Goal: Information Seeking & Learning: Find specific fact

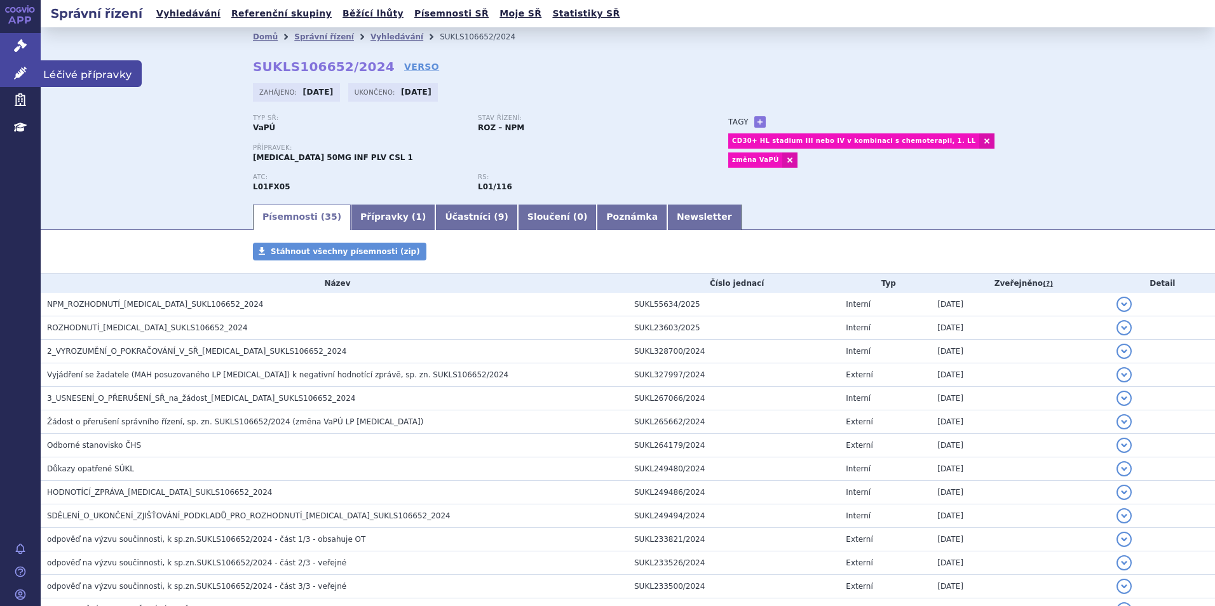
click at [20, 76] on icon at bounding box center [20, 73] width 13 height 13
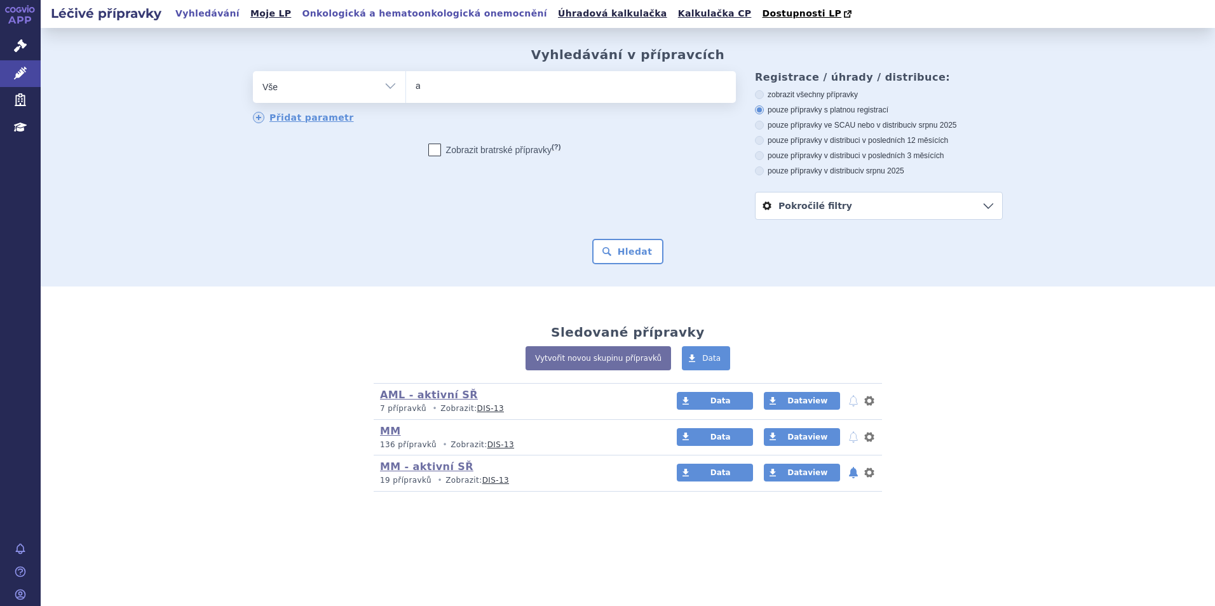
type input "ad"
type input "adce"
type input "adcet"
type input "adcetri"
type input "adcetris"
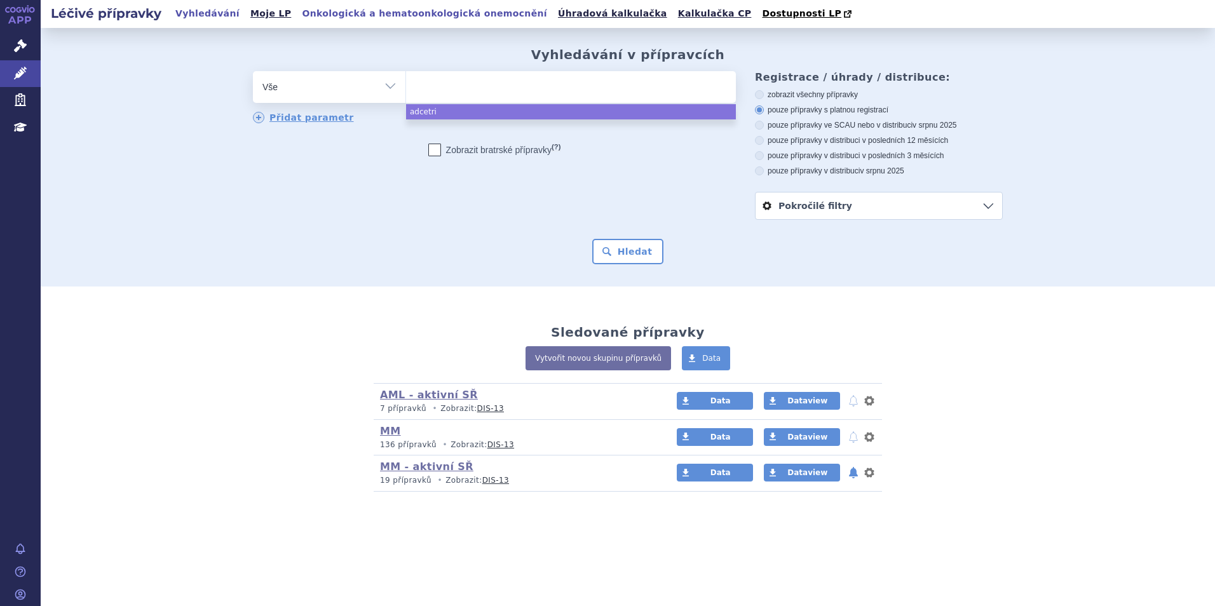
select select "adcetris"
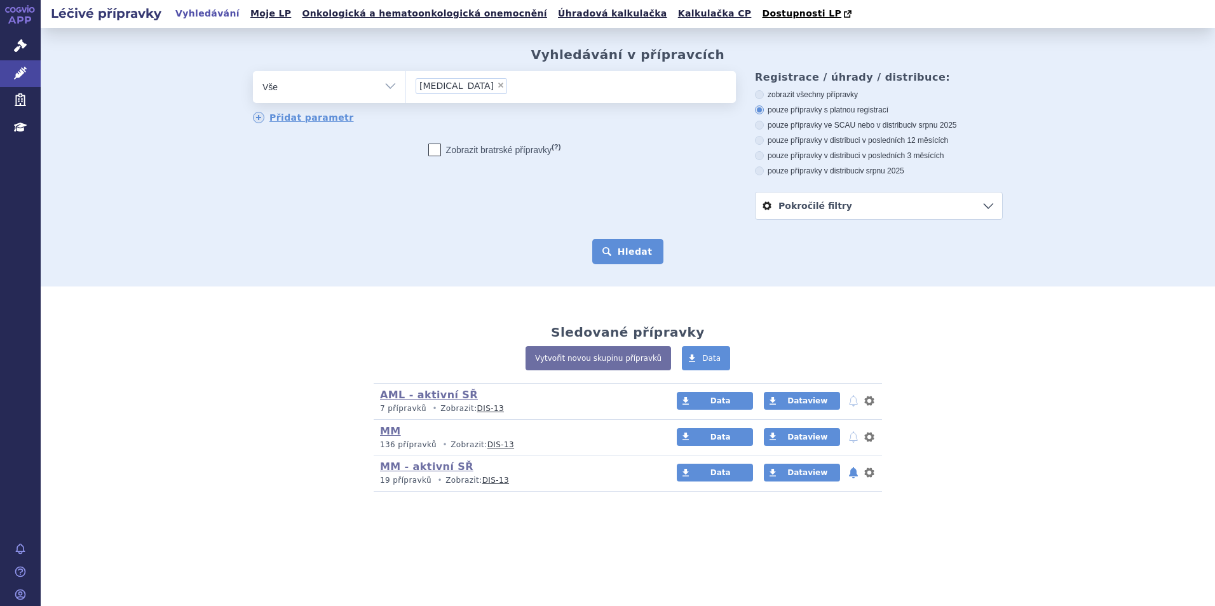
click at [640, 261] on button "Hledat" at bounding box center [628, 251] width 72 height 25
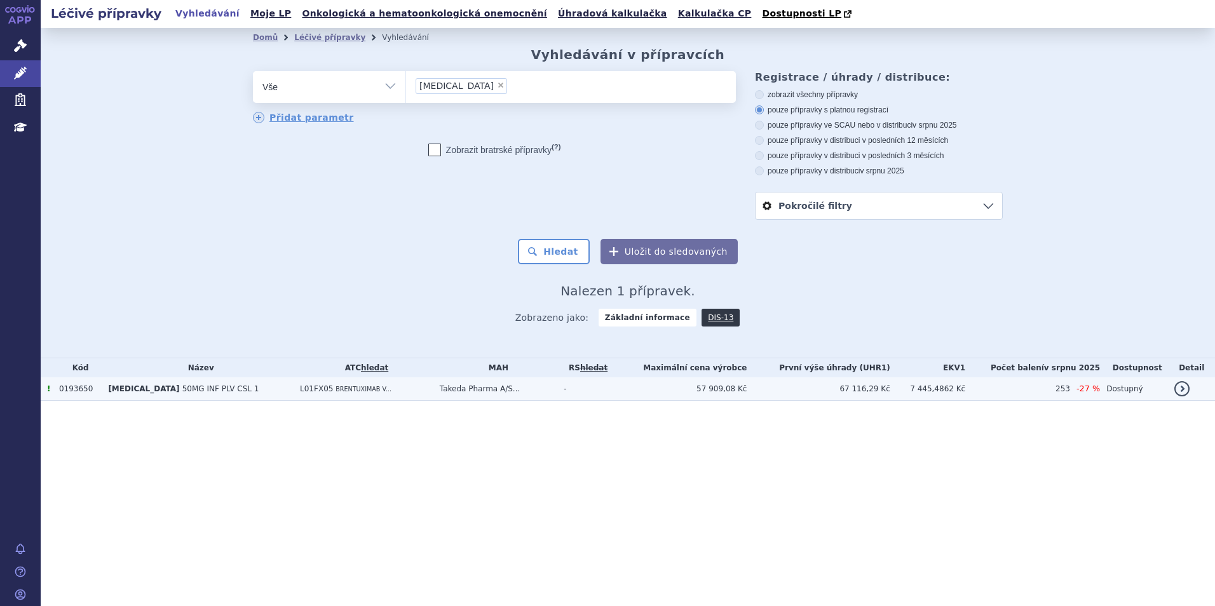
click at [300, 393] on span "L01FX05" at bounding box center [316, 388] width 33 height 9
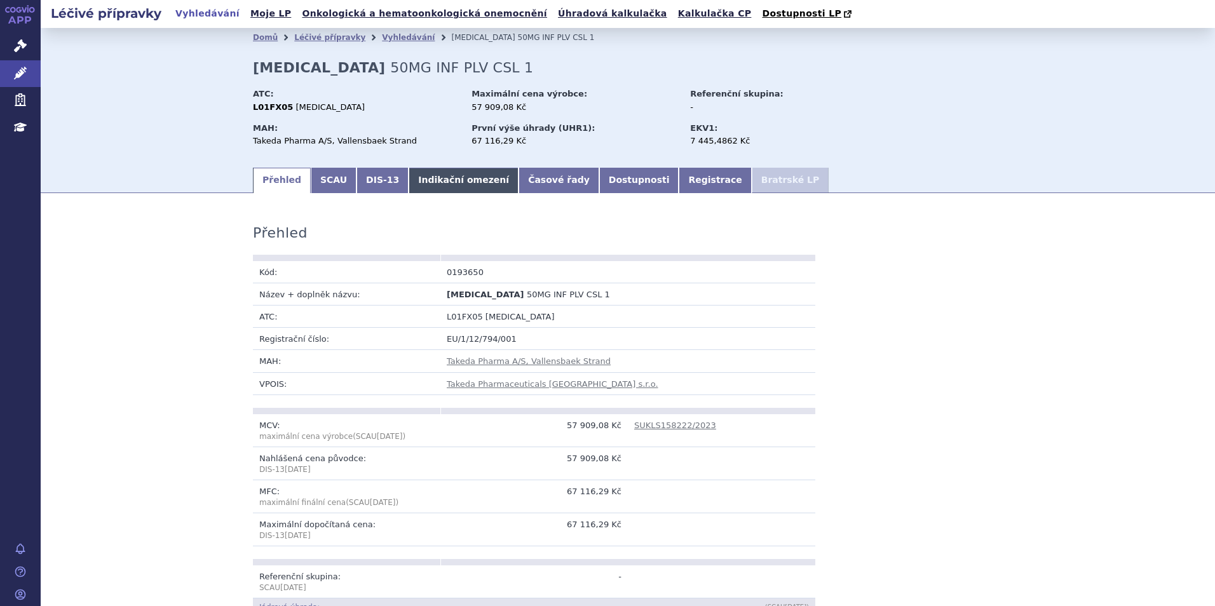
click at [445, 178] on link "Indikační omezení" at bounding box center [463, 180] width 110 height 25
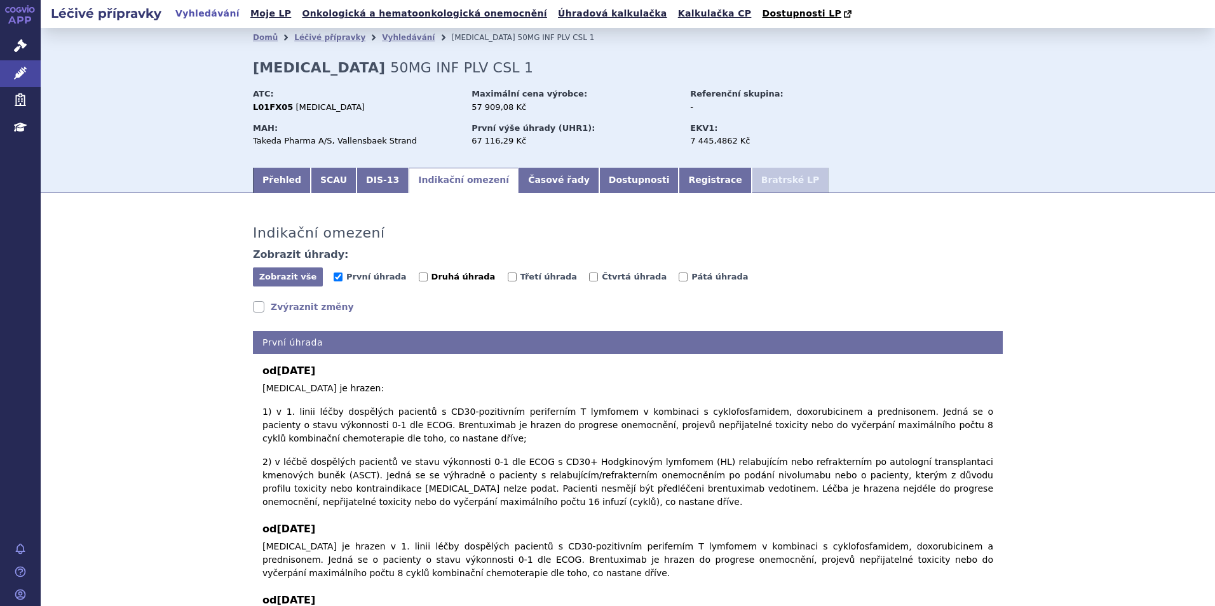
click at [431, 281] on span "Druhá úhrada" at bounding box center [463, 277] width 64 height 10
click at [419, 281] on input "Druhá úhrada" at bounding box center [423, 277] width 9 height 9
checkbox input "true"
click at [380, 278] on span "První úhrada" at bounding box center [376, 277] width 60 height 10
click at [342, 278] on input "První úhrada" at bounding box center [338, 277] width 9 height 9
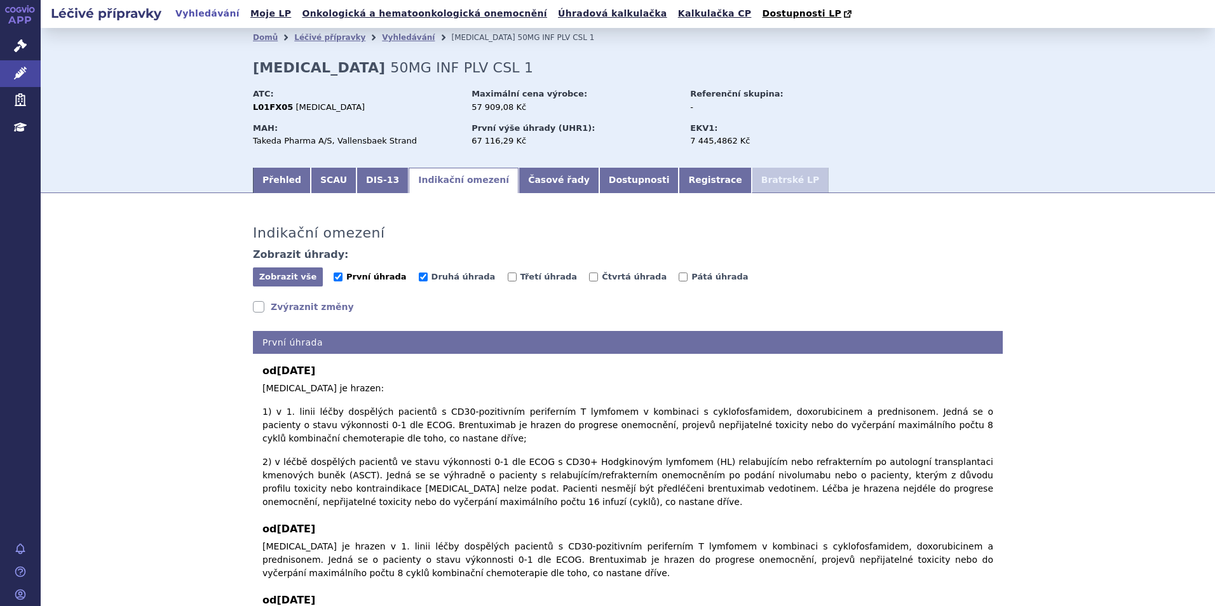
checkbox input "false"
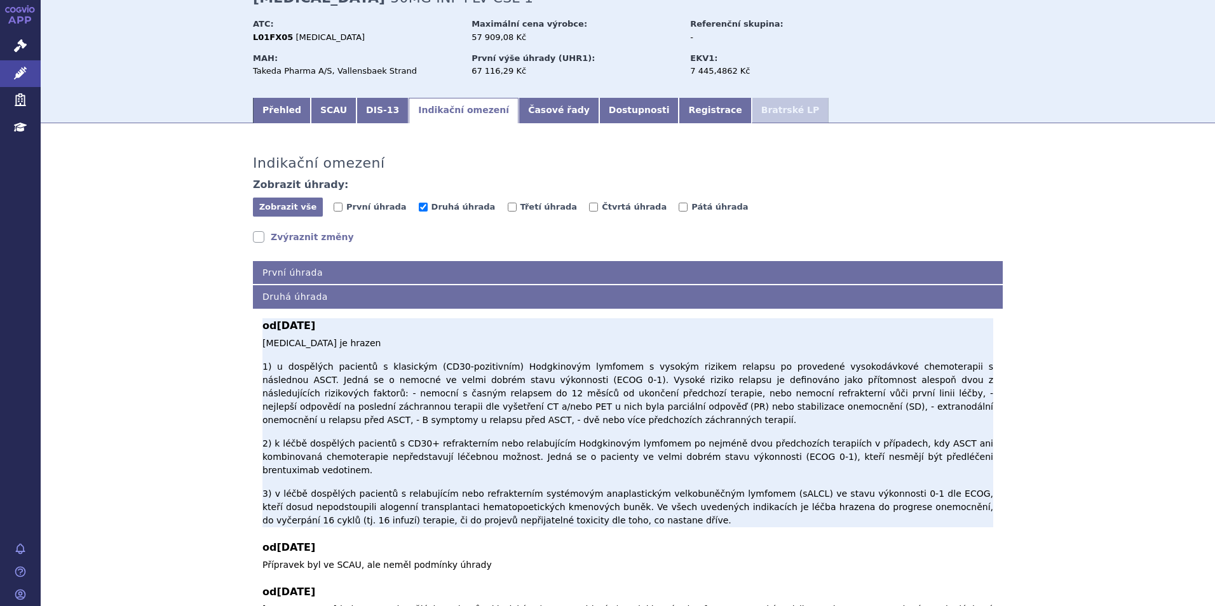
scroll to position [191, 0]
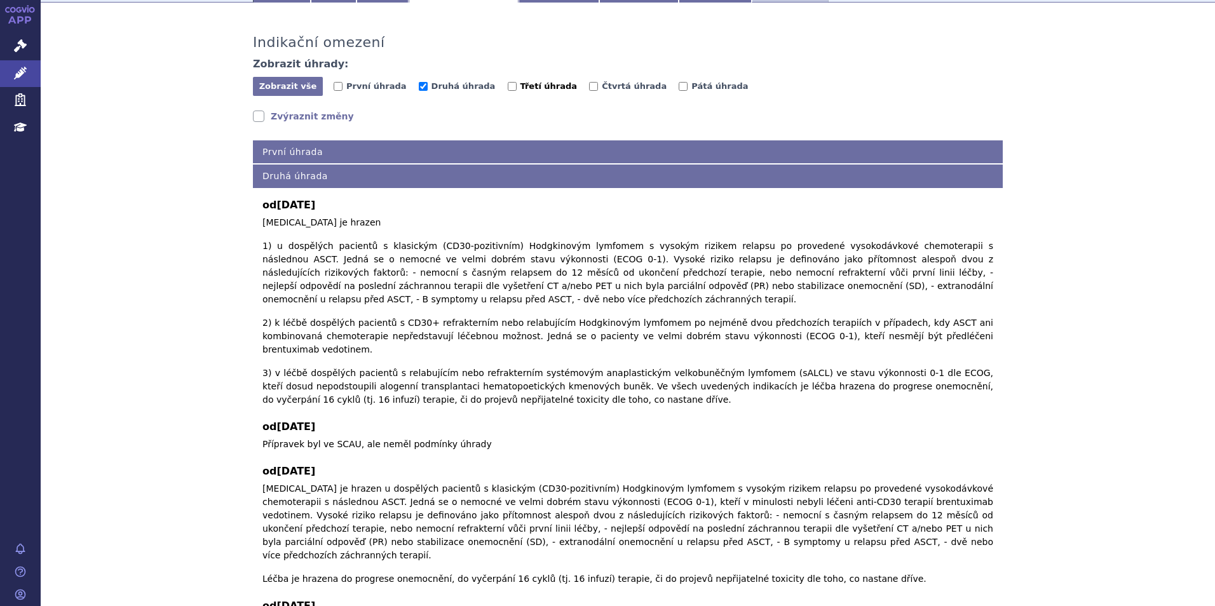
click at [520, 86] on span "Třetí úhrada" at bounding box center [548, 86] width 57 height 10
click at [515, 86] on input "Třetí úhrada" at bounding box center [512, 86] width 9 height 9
checkbox input "true"
click at [466, 86] on span "Druhá úhrada" at bounding box center [463, 86] width 64 height 10
click at [428, 86] on input "Druhá úhrada" at bounding box center [423, 86] width 9 height 9
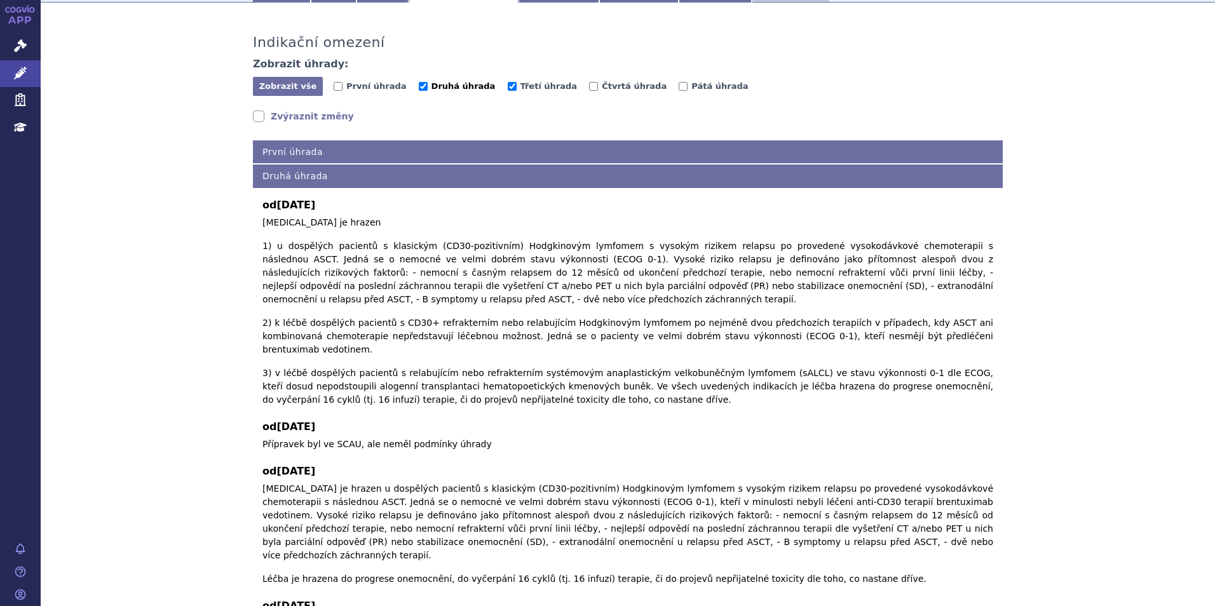
checkbox input "false"
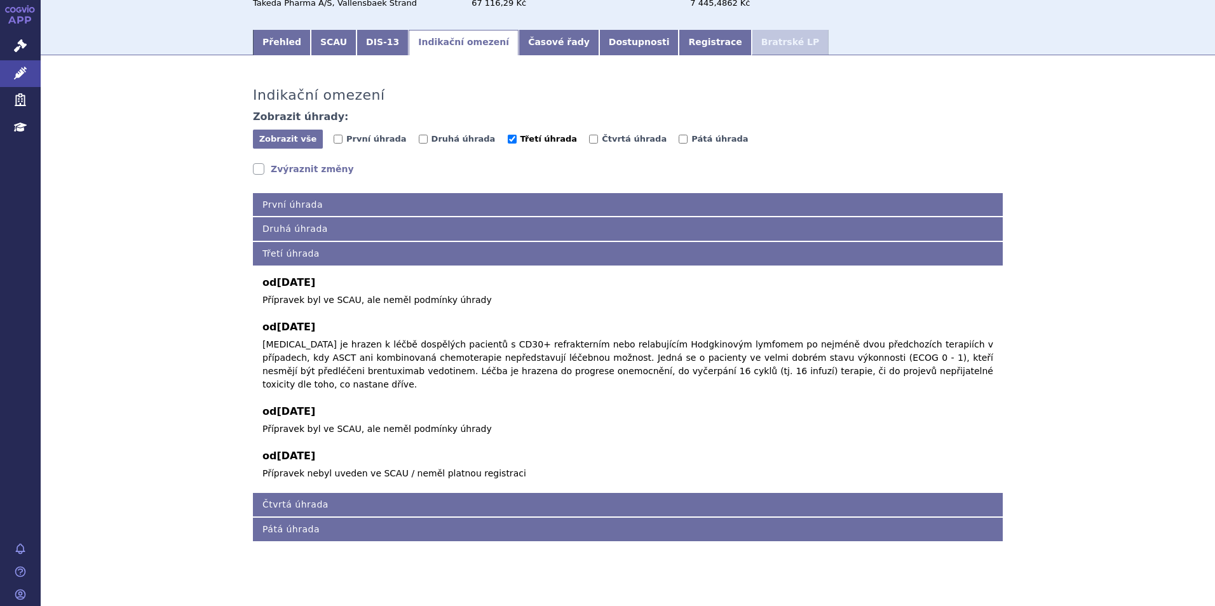
click at [520, 137] on span "Třetí úhrada" at bounding box center [548, 139] width 57 height 10
click at [508, 137] on input "Třetí úhrada" at bounding box center [512, 139] width 9 height 9
checkbox input "false"
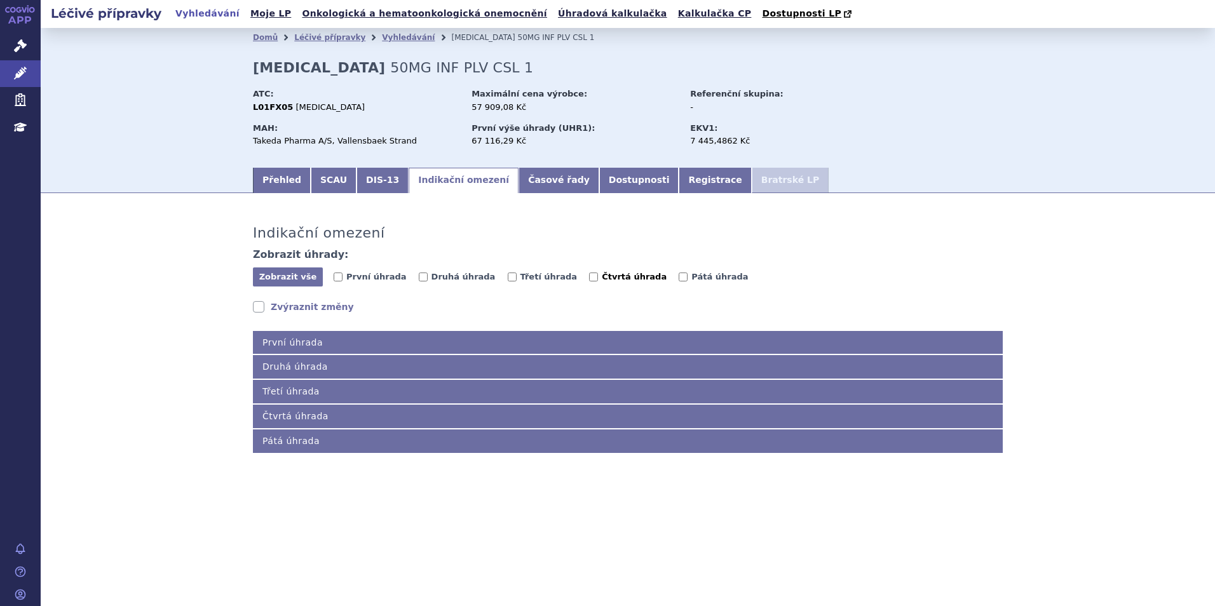
click at [589, 283] on label "Čtvrtá úhrada" at bounding box center [628, 277] width 78 height 13
click at [589, 281] on input "Čtvrtá úhrada" at bounding box center [593, 277] width 9 height 9
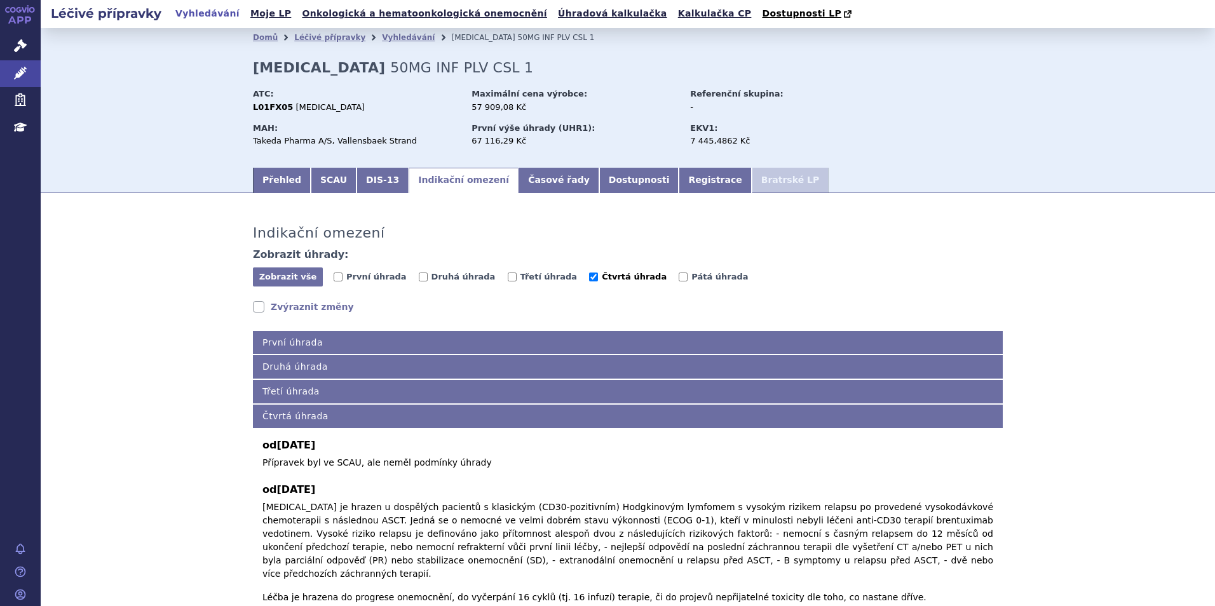
click at [602, 278] on span "Čtvrtá úhrada" at bounding box center [634, 277] width 65 height 10
click at [589, 278] on input "Čtvrtá úhrada" at bounding box center [593, 277] width 9 height 9
checkbox input "false"
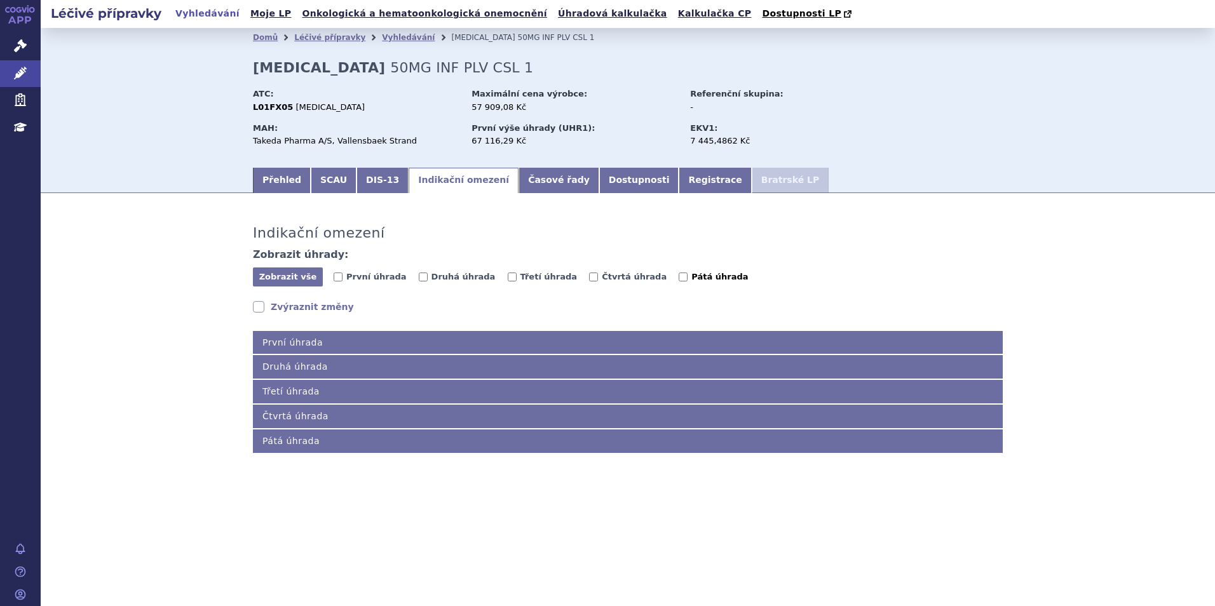
click at [678, 278] on label "Pátá úhrada" at bounding box center [712, 277] width 69 height 13
click at [678, 278] on input "Pátá úhrada" at bounding box center [682, 277] width 9 height 9
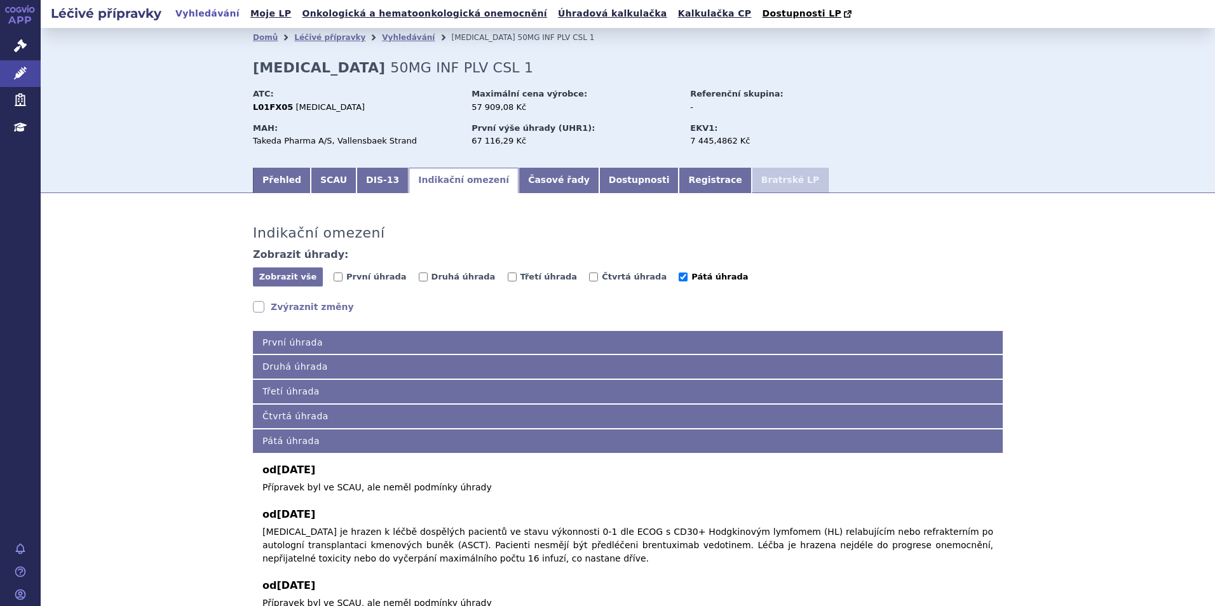
click at [691, 279] on span "Pátá úhrada" at bounding box center [719, 277] width 57 height 10
click at [678, 279] on input "Pátá úhrada" at bounding box center [682, 277] width 9 height 9
checkbox input "false"
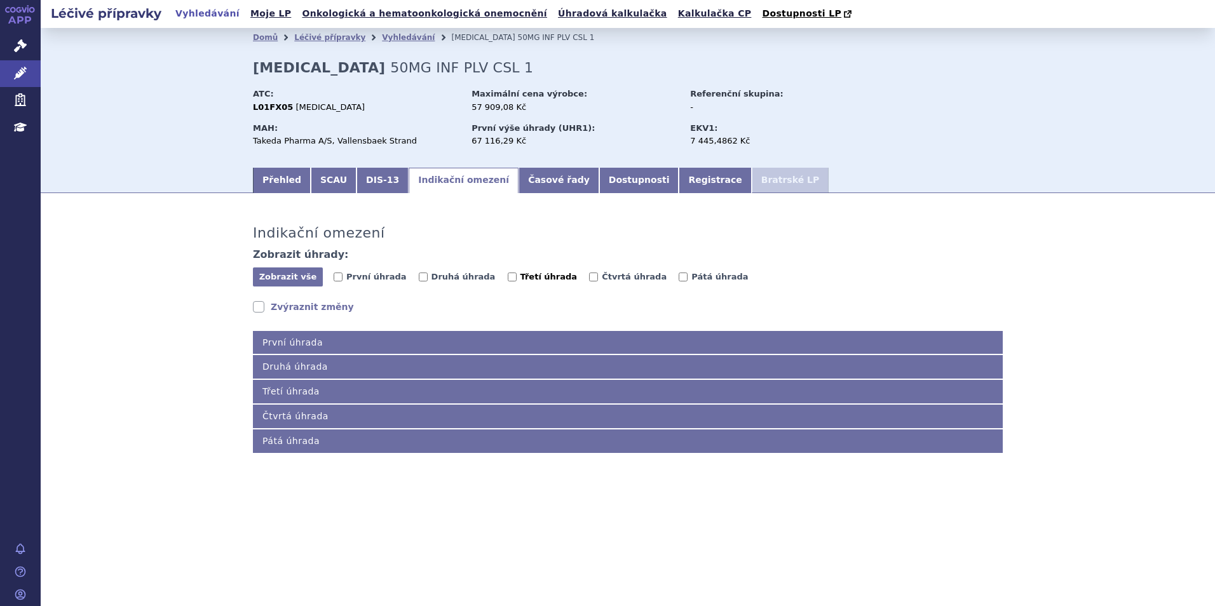
click at [529, 275] on span "Třetí úhrada" at bounding box center [548, 277] width 57 height 10
click at [516, 275] on input "Třetí úhrada" at bounding box center [512, 277] width 9 height 9
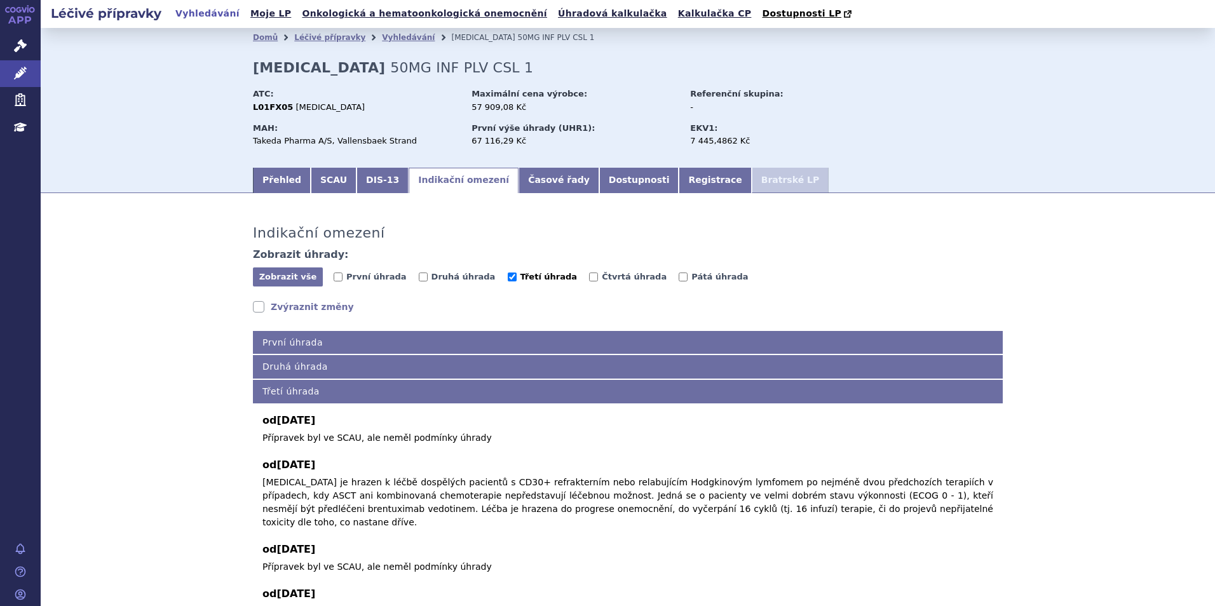
click at [529, 275] on span "Třetí úhrada" at bounding box center [548, 277] width 57 height 10
click at [516, 275] on input "Třetí úhrada" at bounding box center [512, 277] width 9 height 9
checkbox input "false"
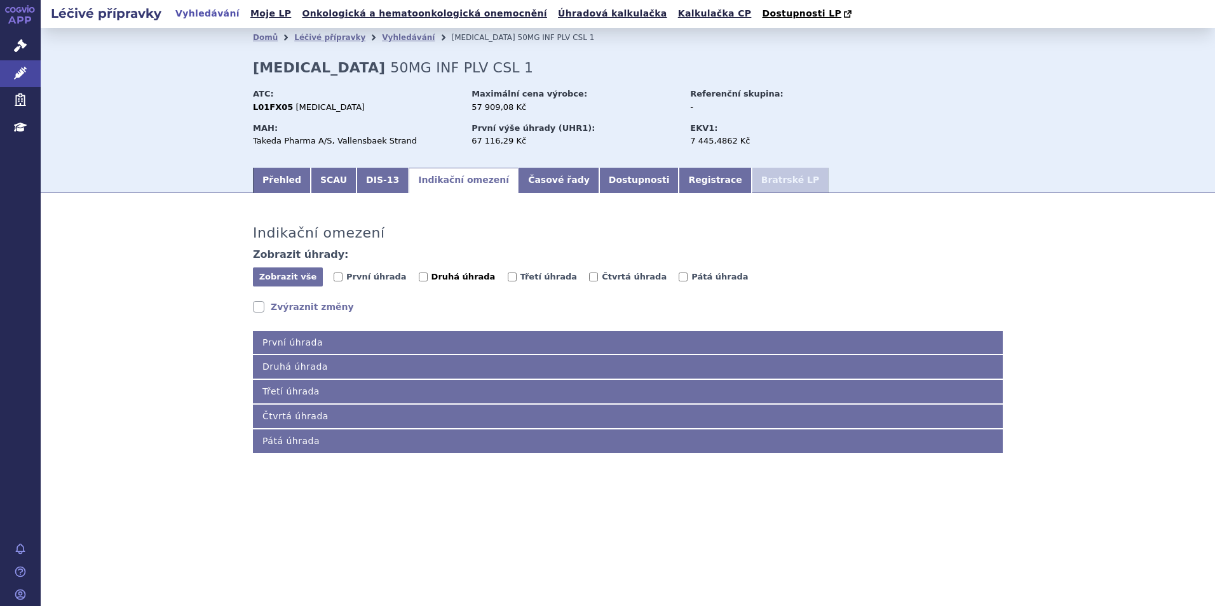
click at [447, 281] on span "Druhá úhrada" at bounding box center [463, 277] width 64 height 10
click at [428, 281] on input "Druhá úhrada" at bounding box center [423, 277] width 9 height 9
checkbox input "true"
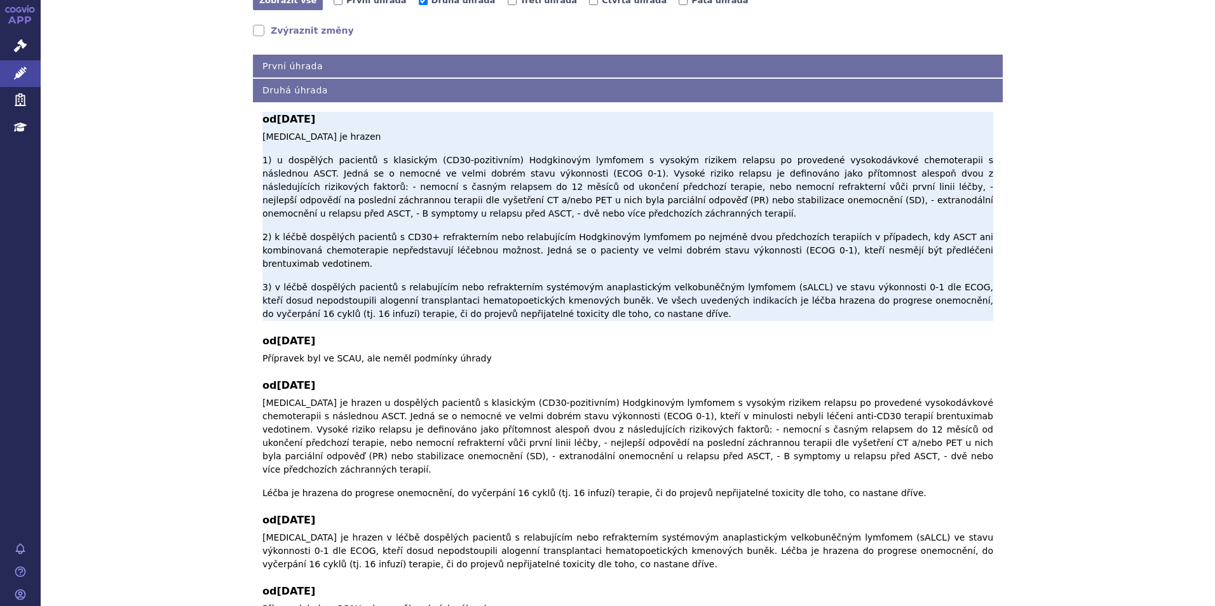
scroll to position [254, 0]
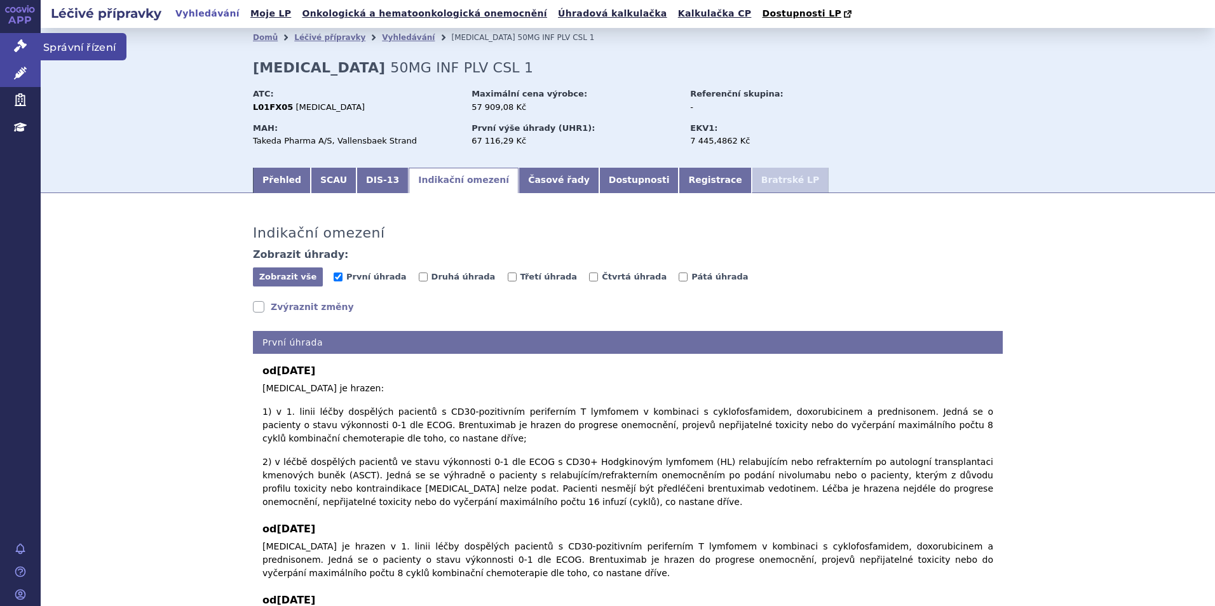
click at [30, 35] on link "Správní řízení" at bounding box center [20, 46] width 41 height 27
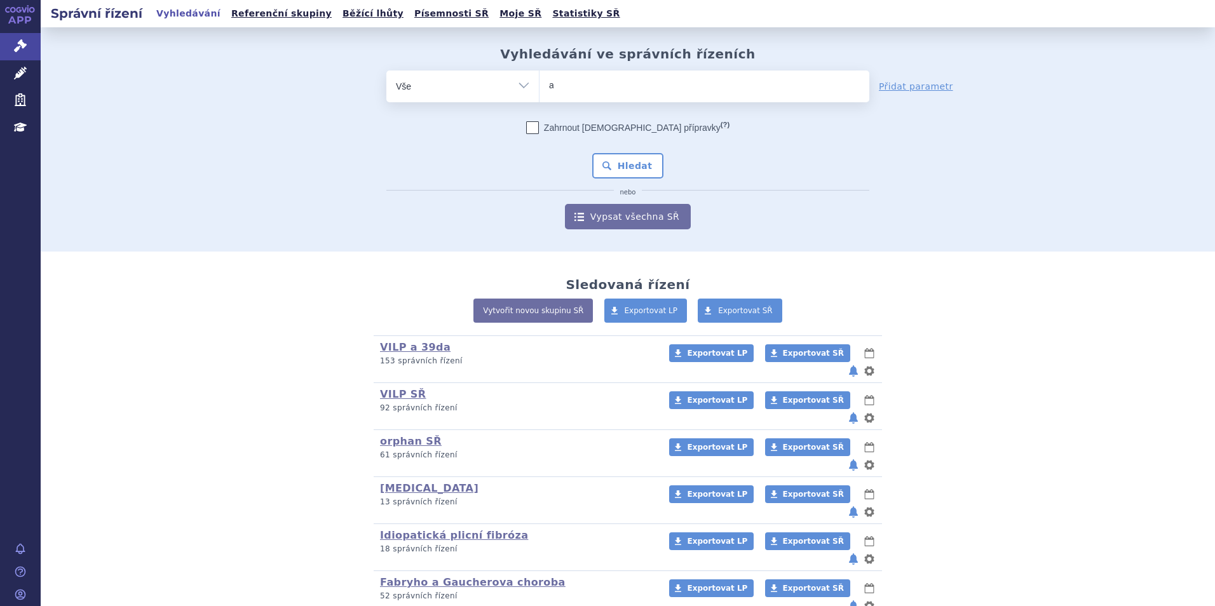
type input "ad"
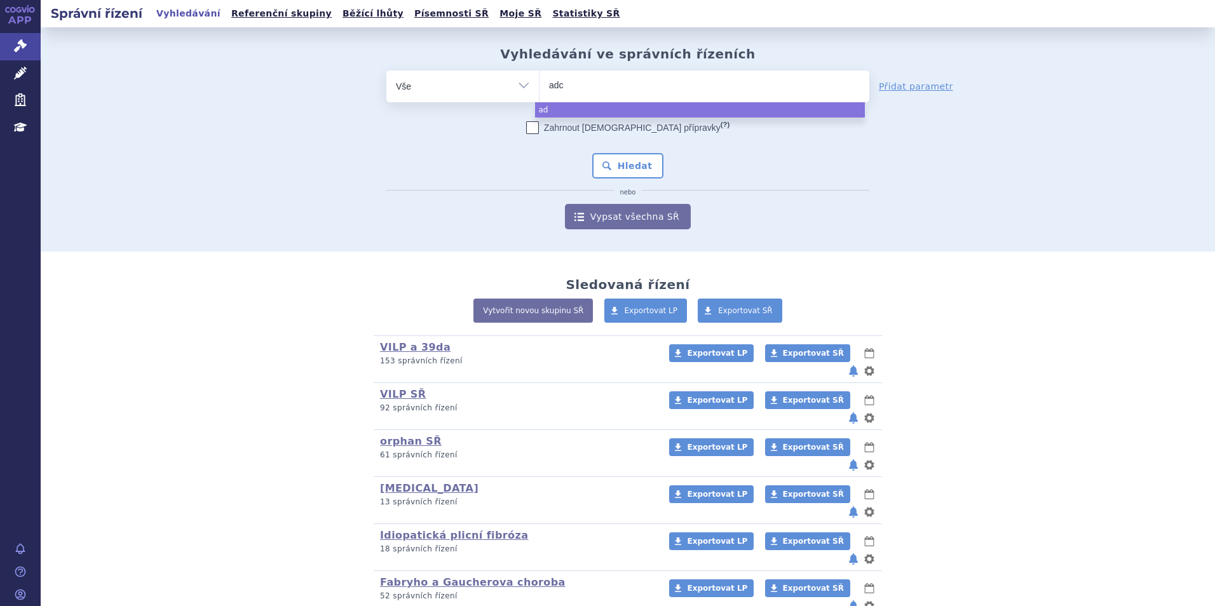
type input "adce"
type input "adcetr"
type input "[MEDICAL_DATA]"
select select "adcetris"
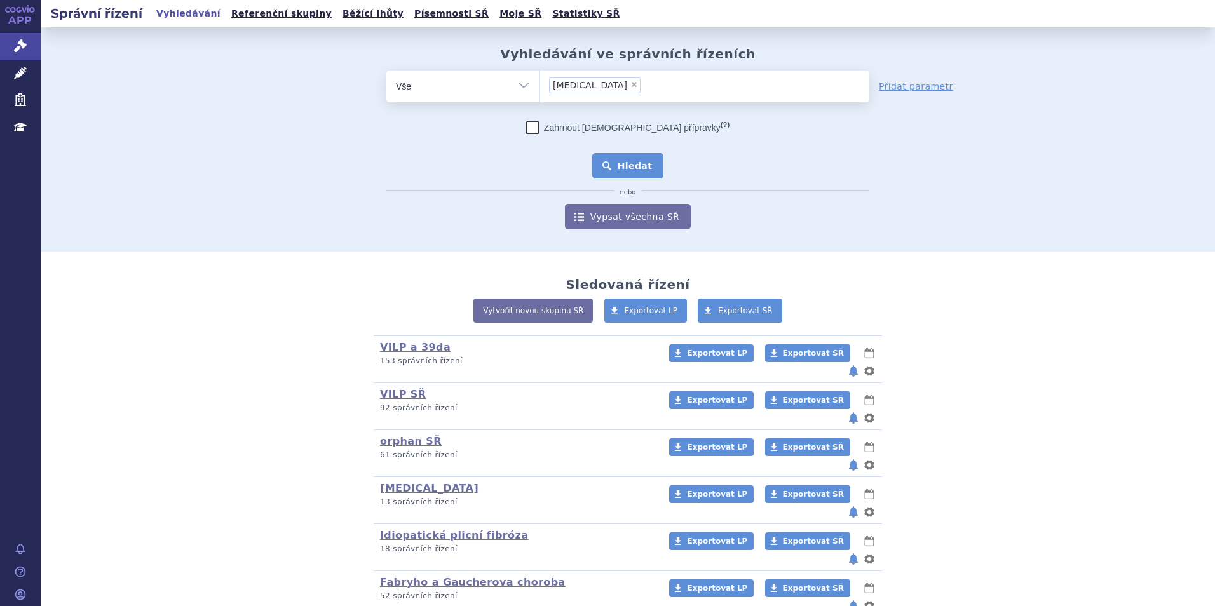
click at [644, 172] on button "Hledat" at bounding box center [628, 165] width 72 height 25
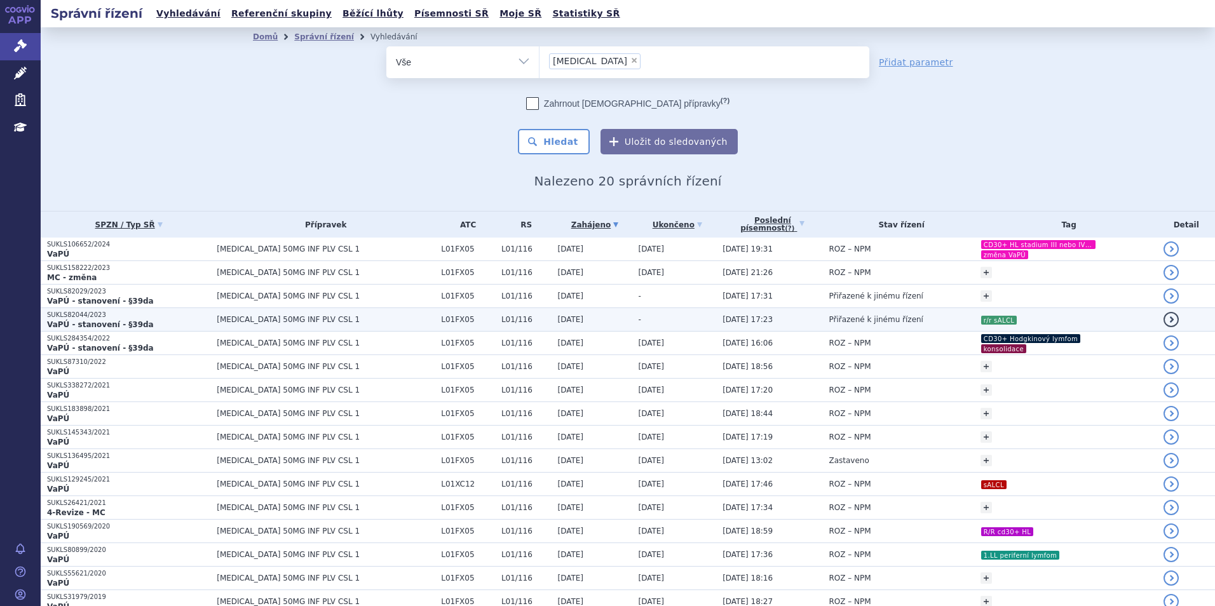
click at [501, 320] on span "L01/116" at bounding box center [526, 319] width 50 height 9
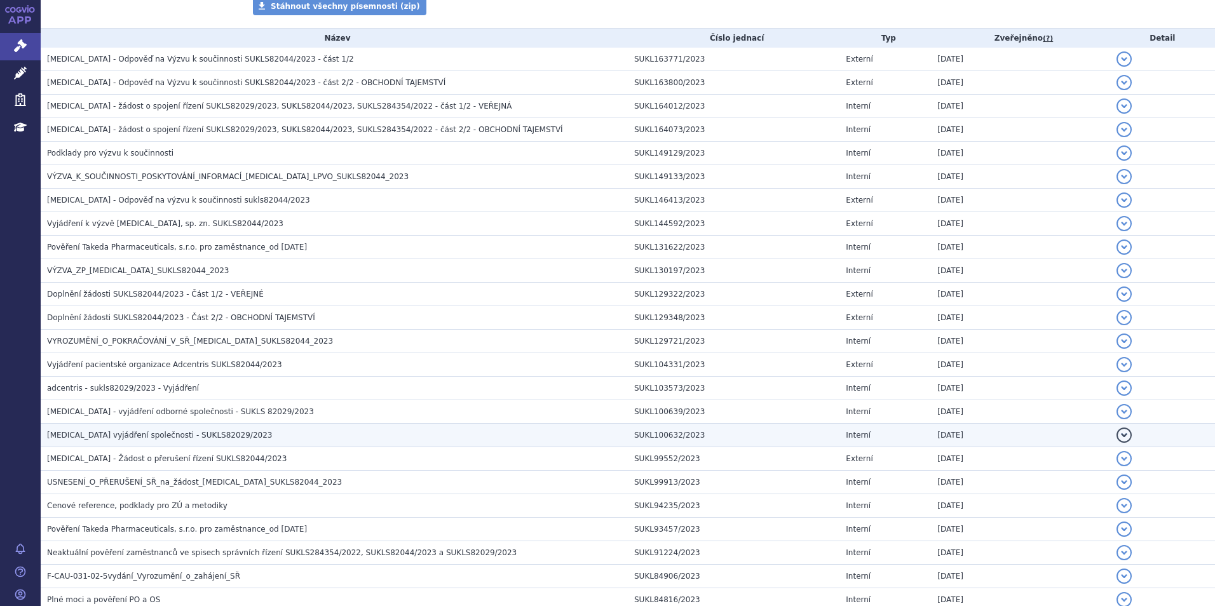
scroll to position [231, 0]
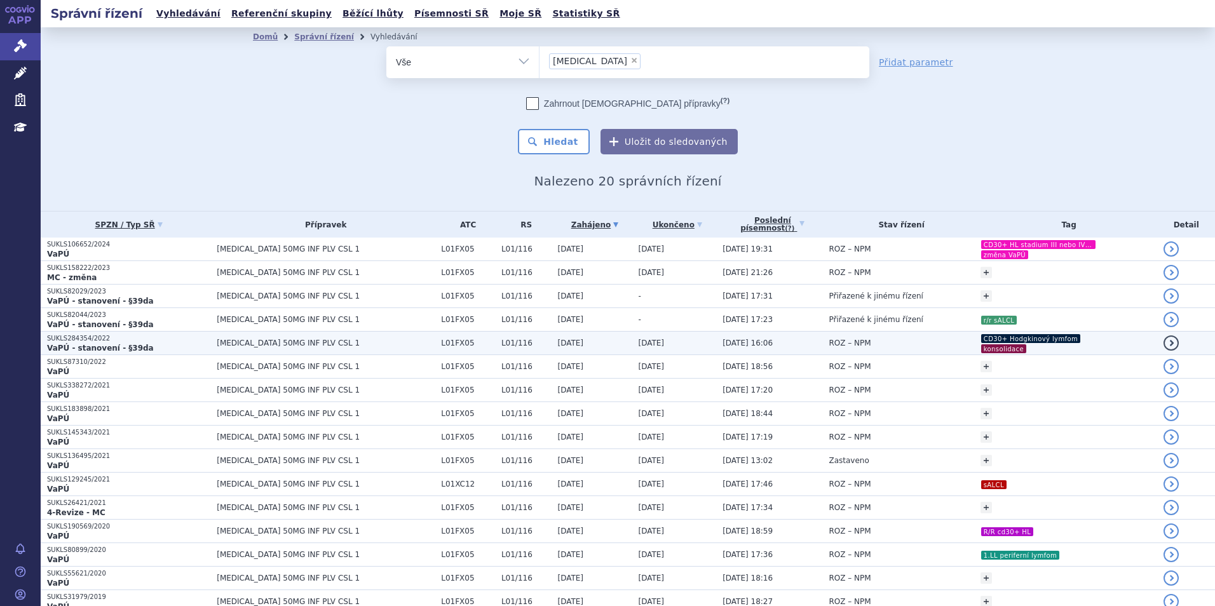
click at [638, 341] on span "[DATE]" at bounding box center [651, 343] width 26 height 9
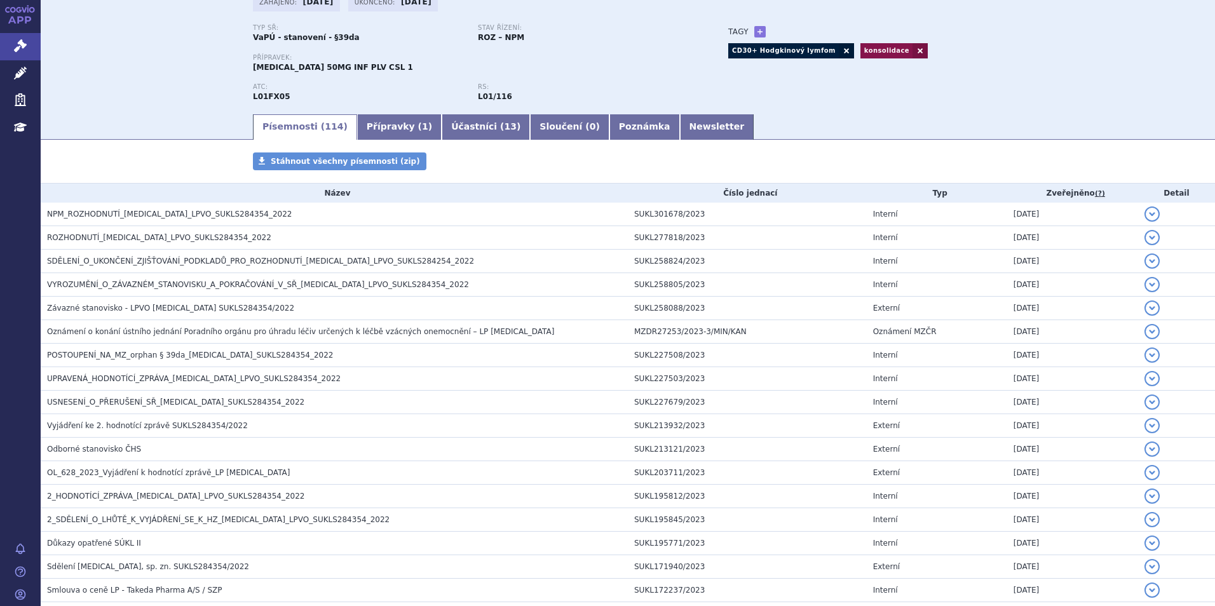
scroll to position [191, 0]
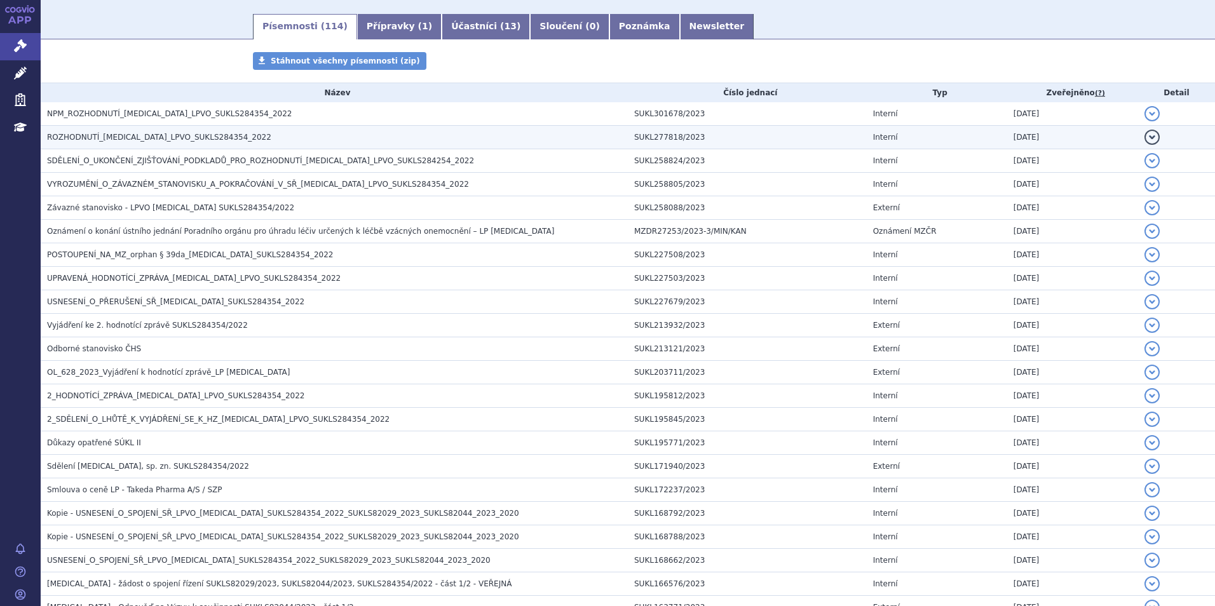
click at [192, 135] on span "ROZHODNUTÍ_ADCETRIS_LPVO_SUKLS284354_2022" at bounding box center [159, 137] width 224 height 9
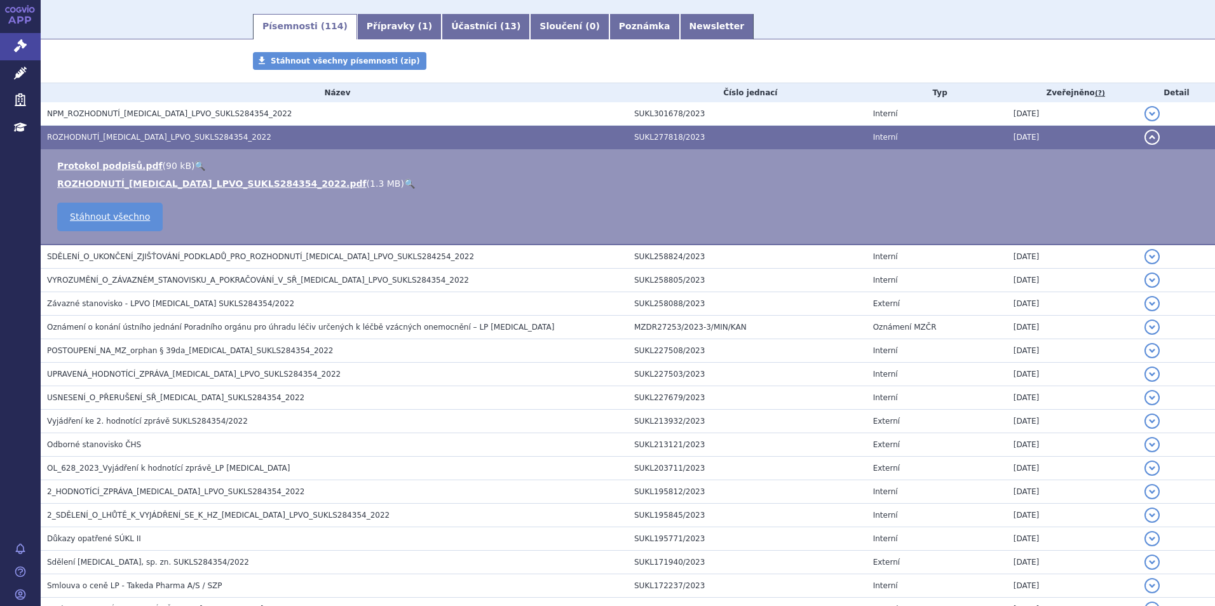
click at [404, 184] on link "🔍" at bounding box center [409, 184] width 11 height 10
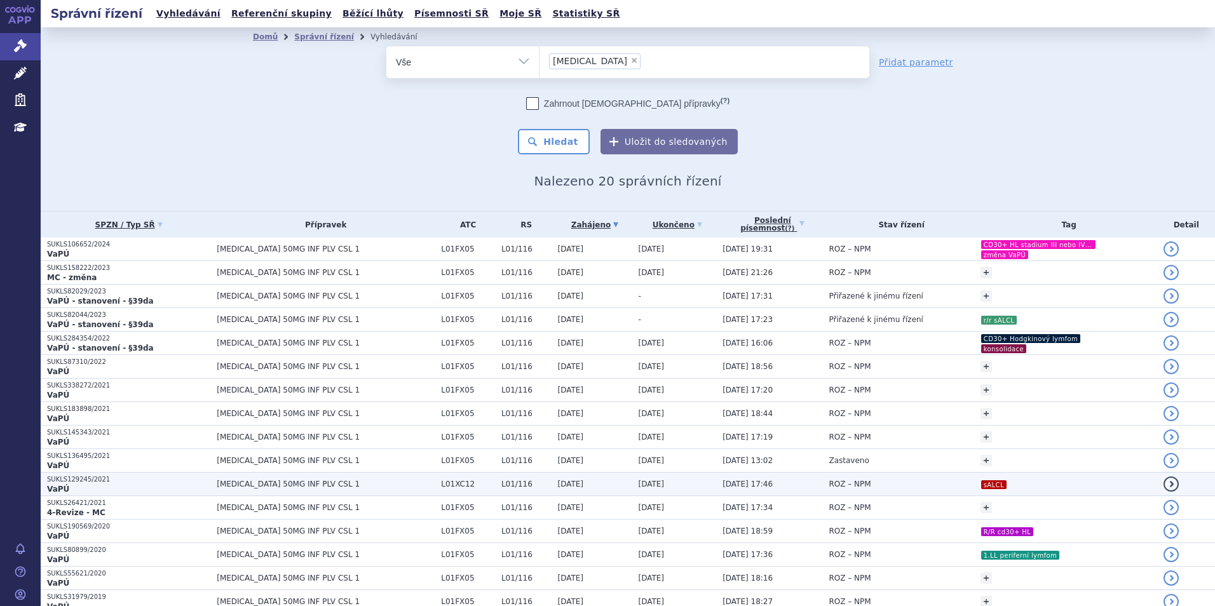
click at [556, 485] on td "[DATE]" at bounding box center [591, 485] width 81 height 24
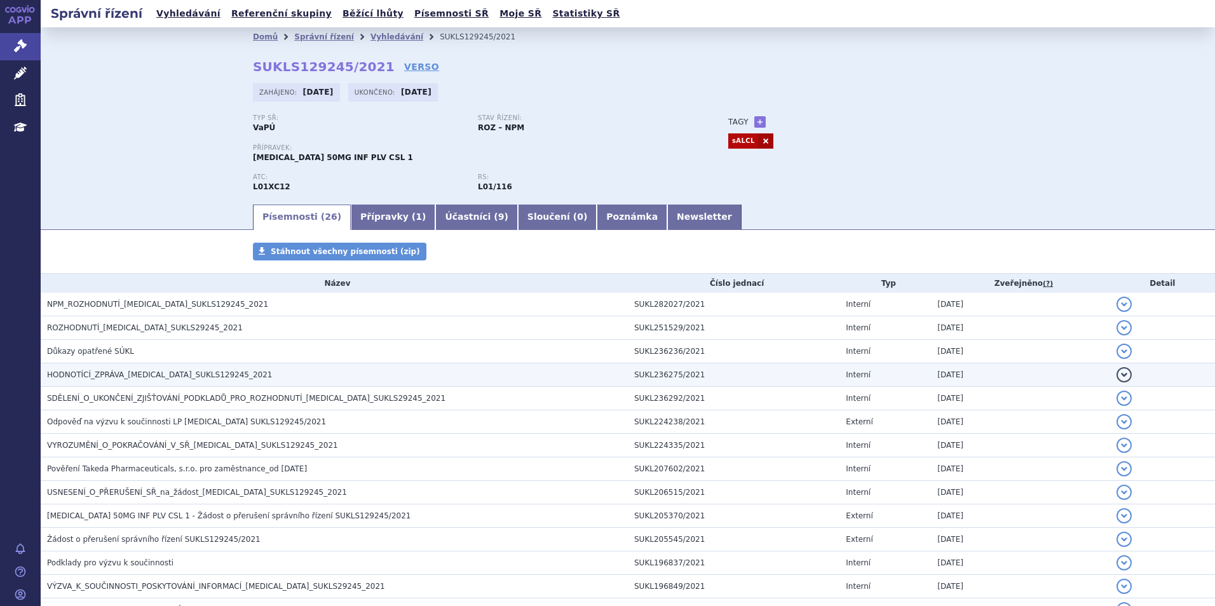
click at [271, 378] on h3 "HODNOTÍCÍ_ZPRÁVA_[MEDICAL_DATA]_SUKLS129245_2021" at bounding box center [337, 374] width 581 height 13
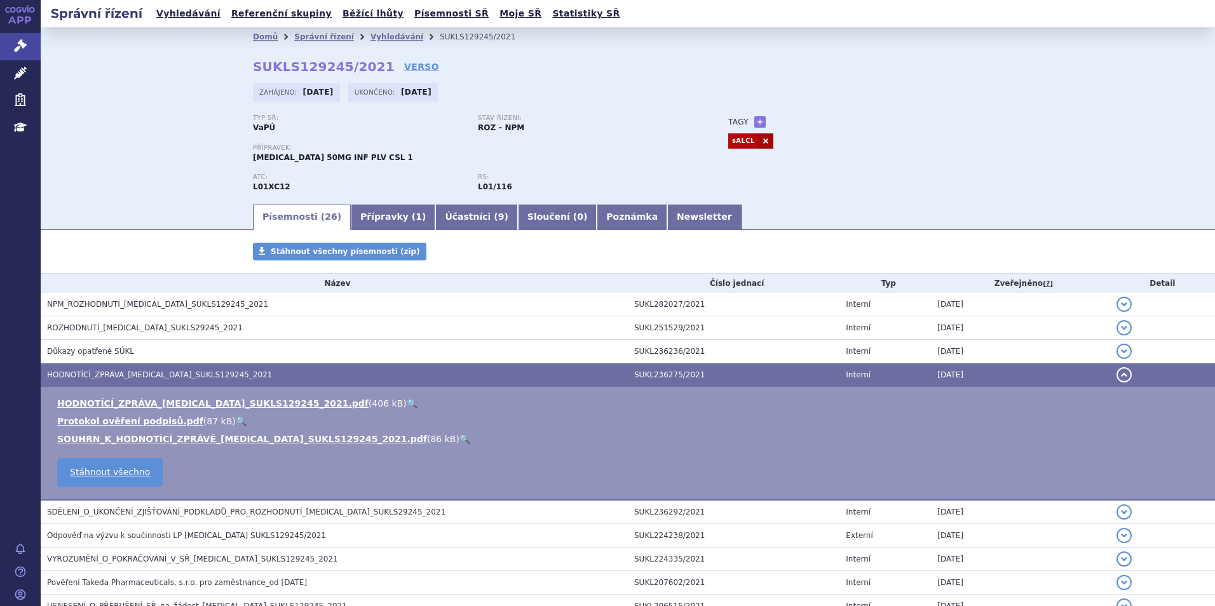
click at [407, 403] on link "🔍" at bounding box center [412, 403] width 11 height 10
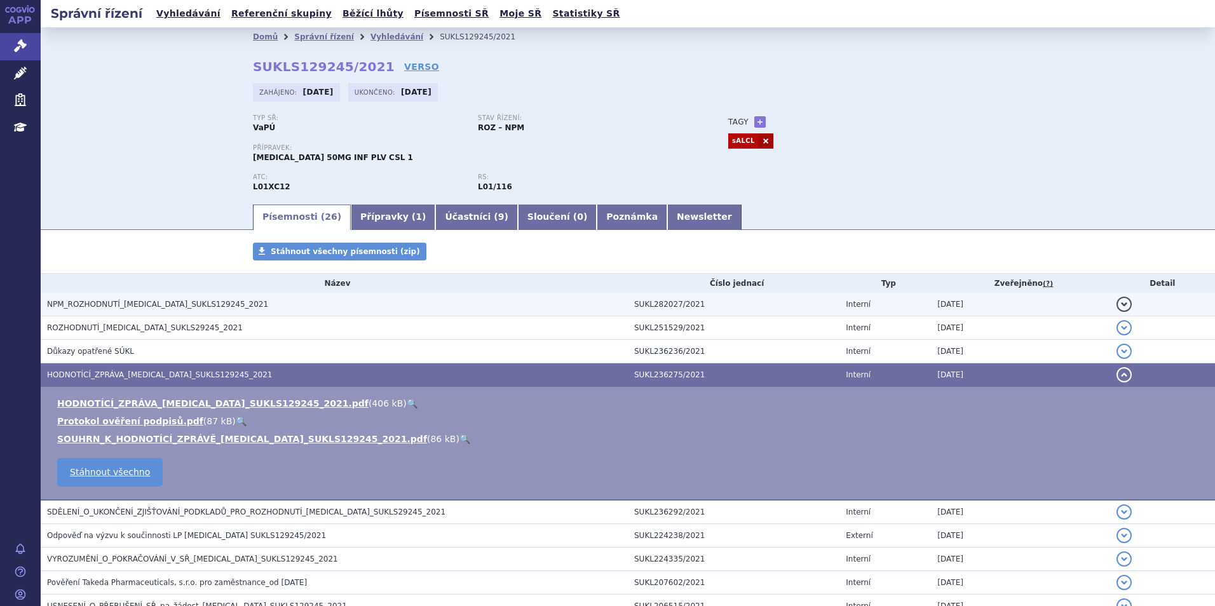
click at [171, 310] on h3 "NPM_ROZHODNUTÍ_[MEDICAL_DATA]_SUKLS129245_2021" at bounding box center [337, 304] width 581 height 13
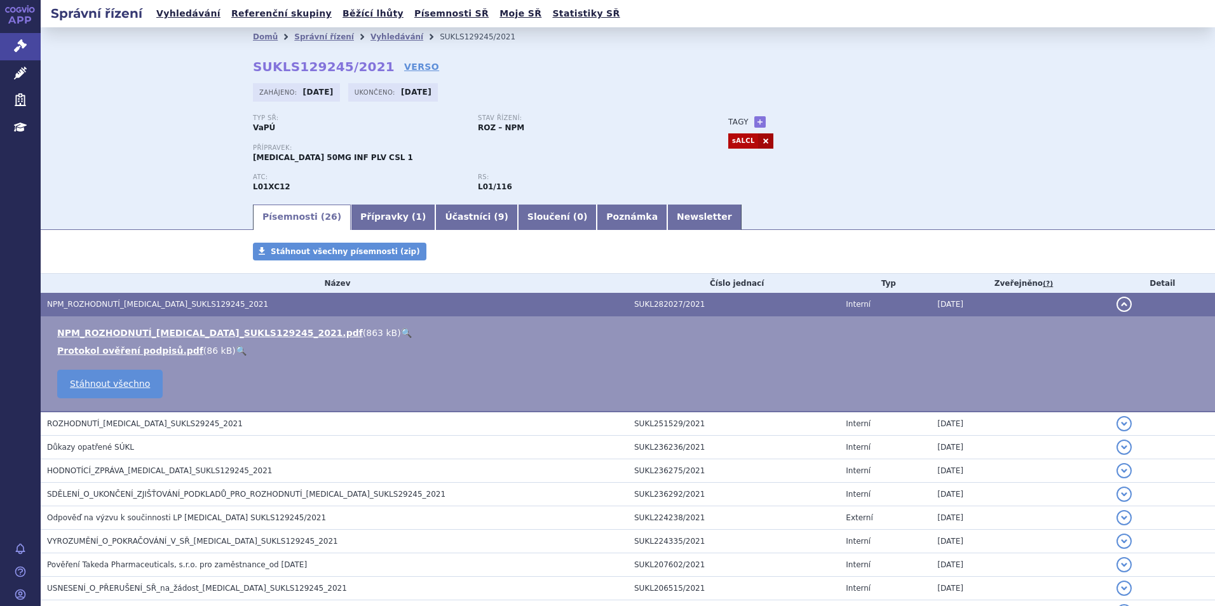
click at [401, 330] on link "🔍" at bounding box center [406, 333] width 11 height 10
click at [370, 30] on li "Vyhledávání" at bounding box center [404, 36] width 69 height 19
click at [370, 33] on link "Vyhledávání" at bounding box center [396, 36] width 53 height 9
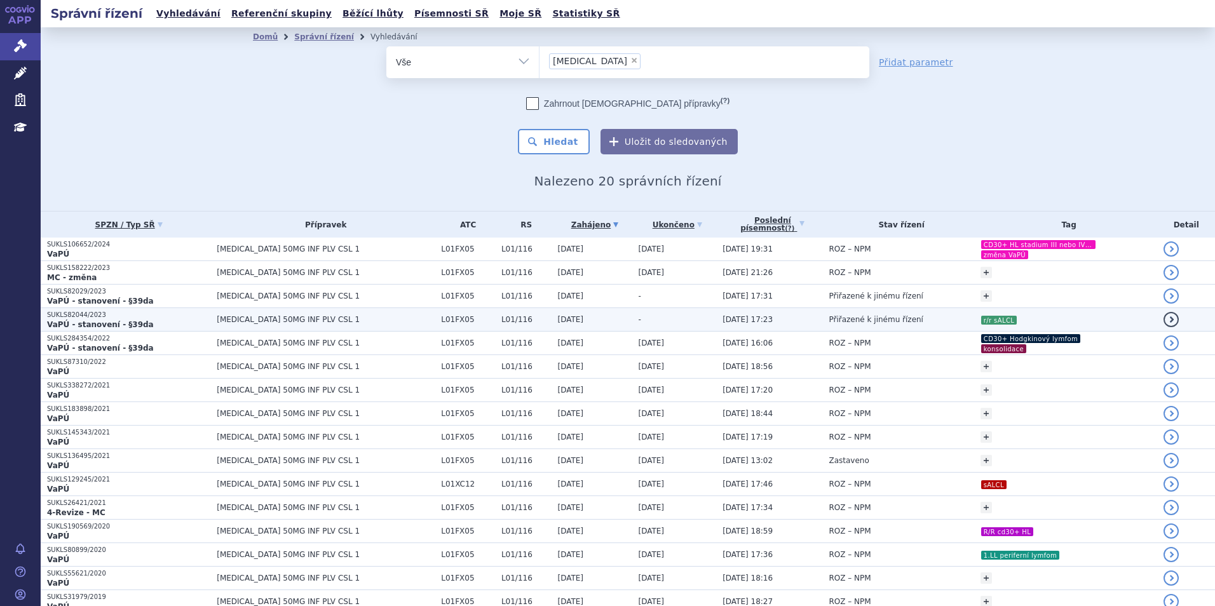
click at [281, 322] on span "[MEDICAL_DATA] 50MG INF PLV CSL 1" at bounding box center [326, 319] width 218 height 9
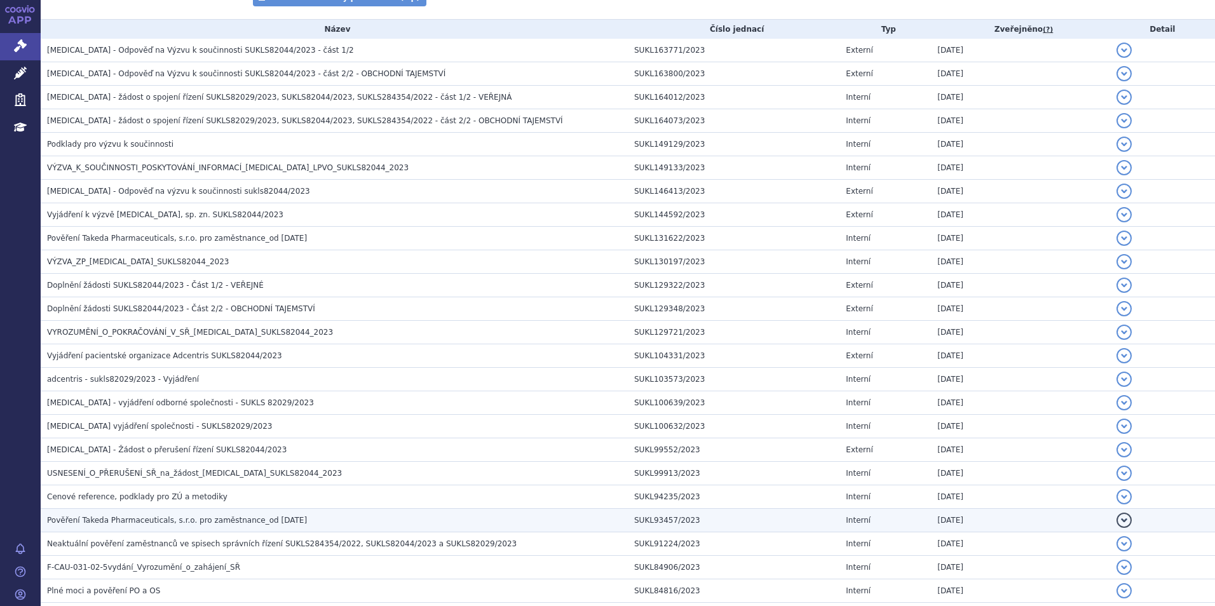
scroll to position [421, 0]
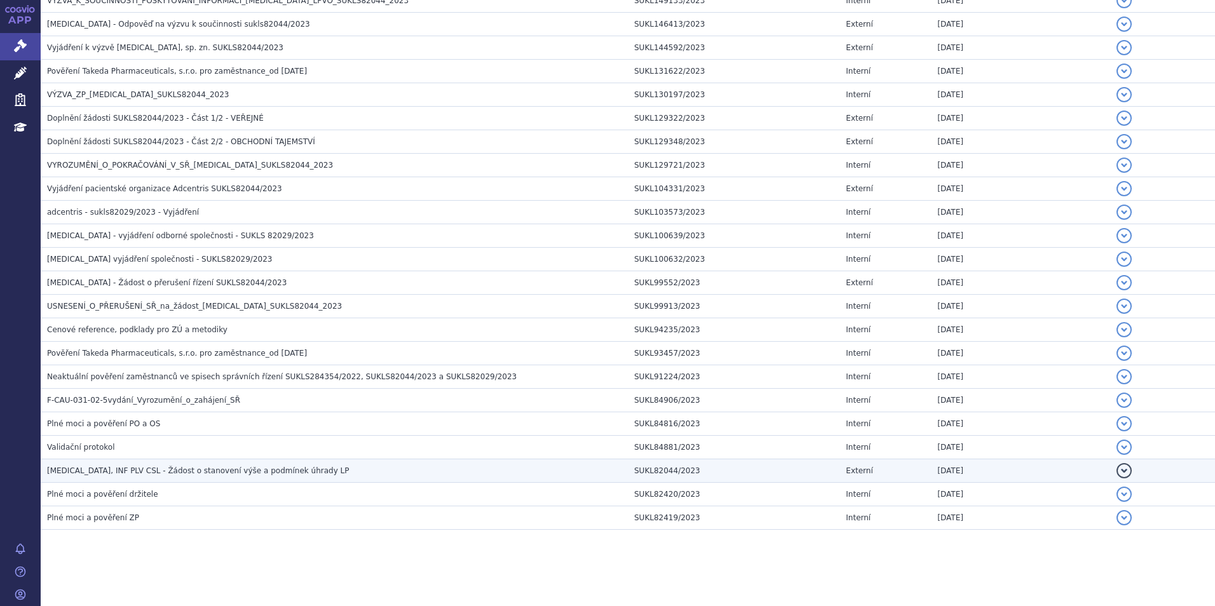
click at [150, 467] on span "ADCETRIS, INF PLV CSL - Žádost o stanovení výše a podmínek úhrady LP" at bounding box center [198, 470] width 302 height 9
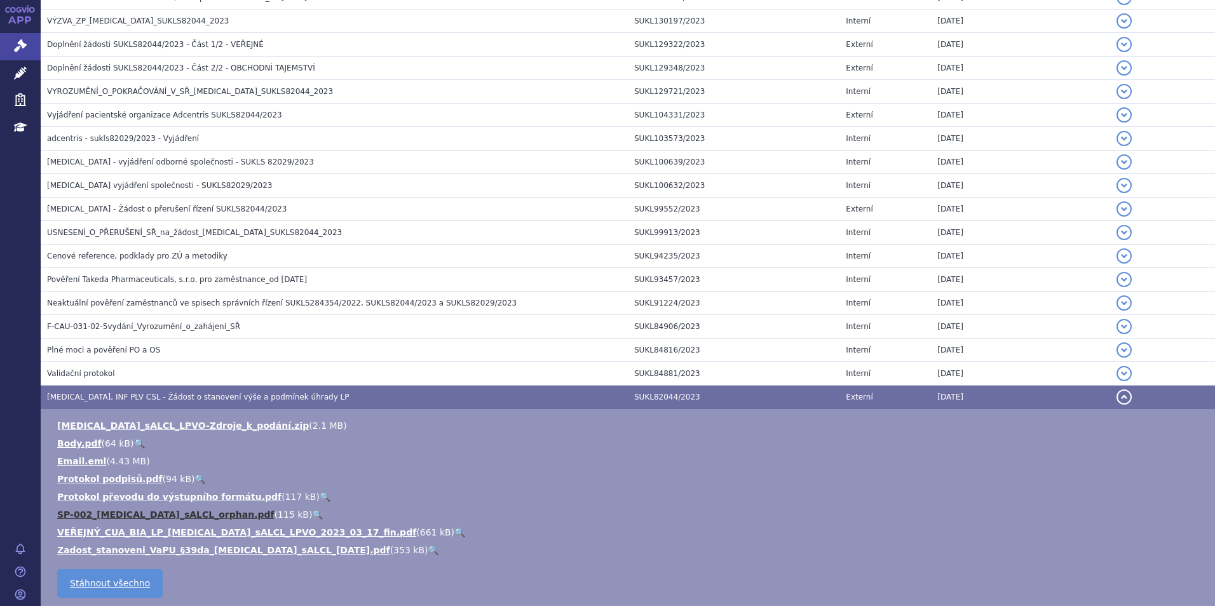
scroll to position [548, 0]
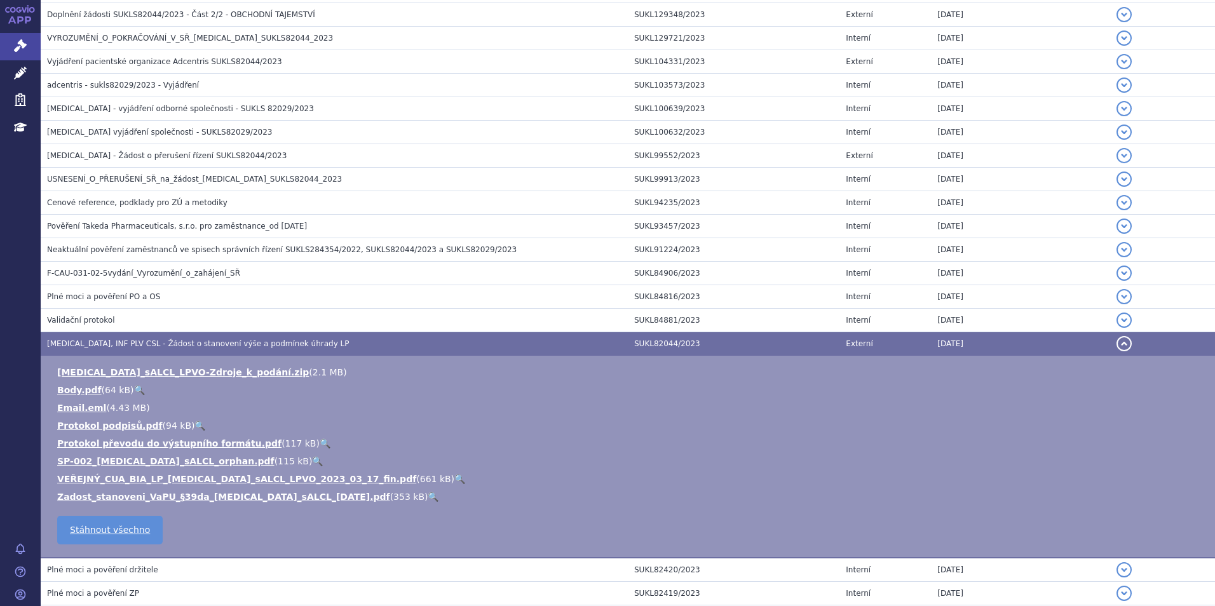
click at [454, 475] on link "🔍" at bounding box center [459, 479] width 11 height 10
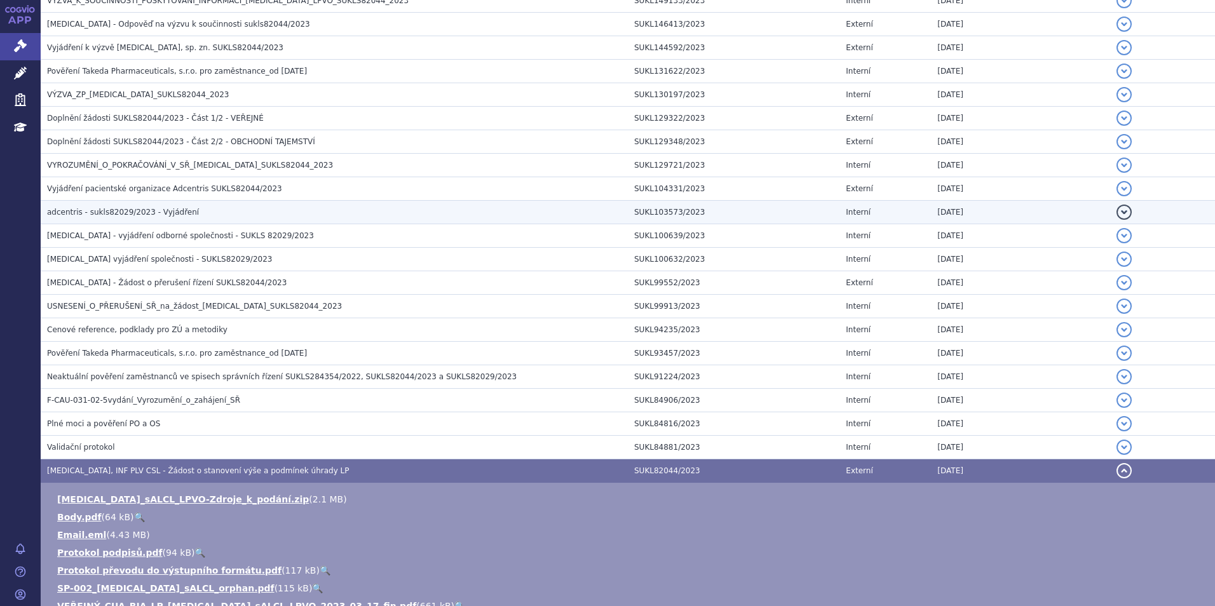
scroll to position [0, 0]
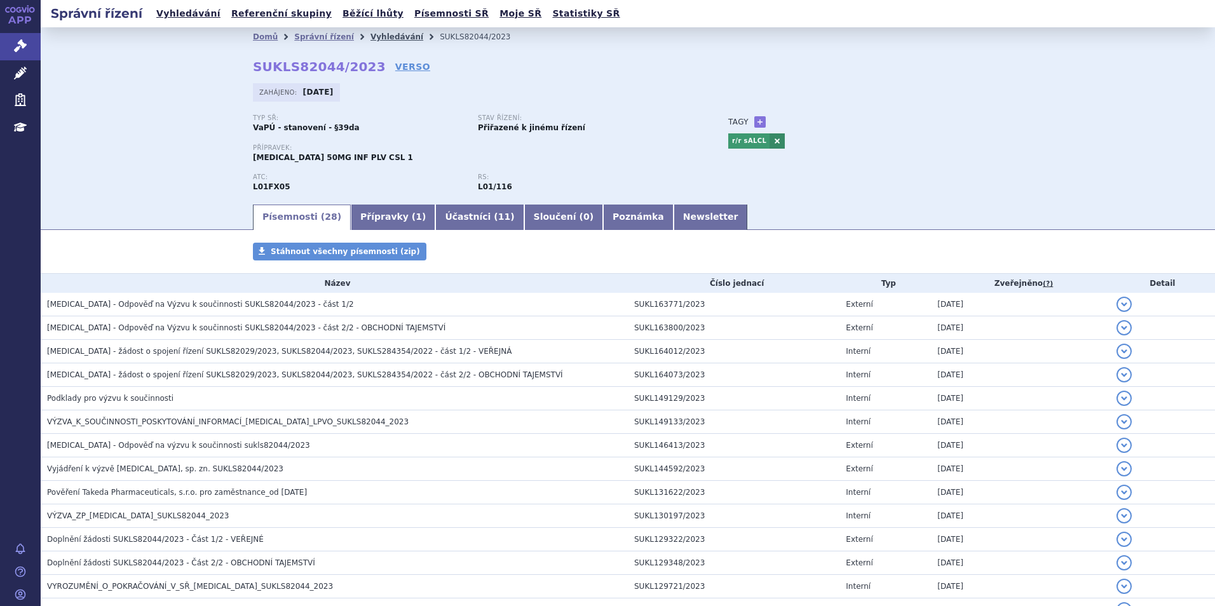
click at [389, 34] on link "Vyhledávání" at bounding box center [396, 36] width 53 height 9
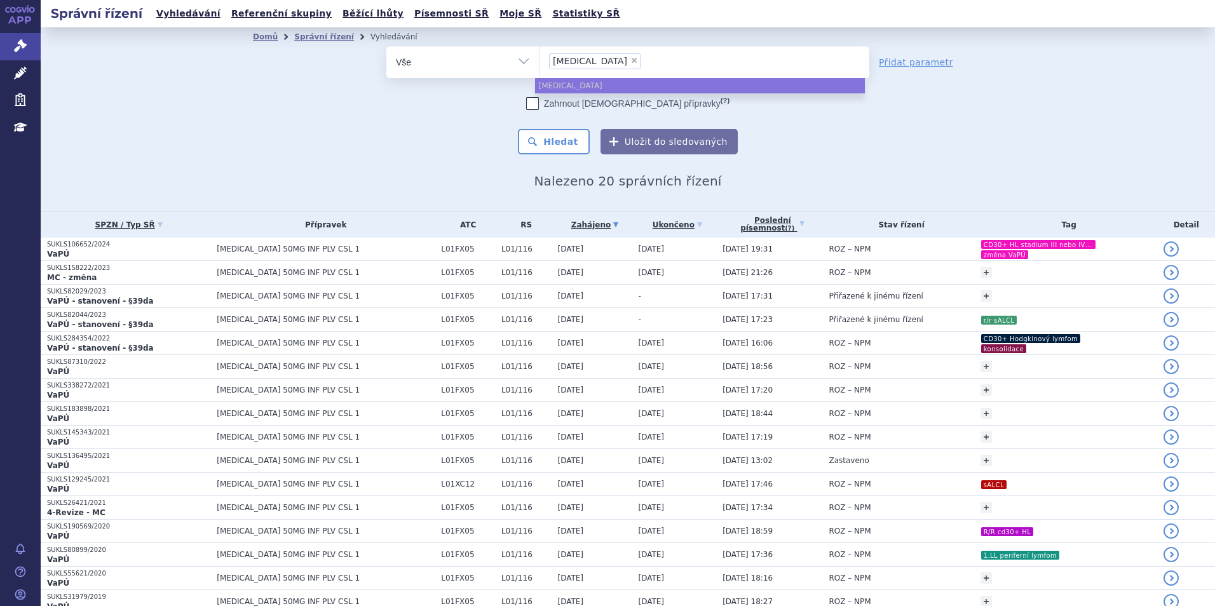
click at [630, 64] on span "×" at bounding box center [634, 61] width 8 height 8
click at [539, 64] on select "[MEDICAL_DATA]" at bounding box center [539, 62] width 1 height 32
select select
click at [589, 64] on ul at bounding box center [704, 59] width 330 height 27
click at [539, 64] on select "[MEDICAL_DATA]" at bounding box center [539, 62] width 1 height 32
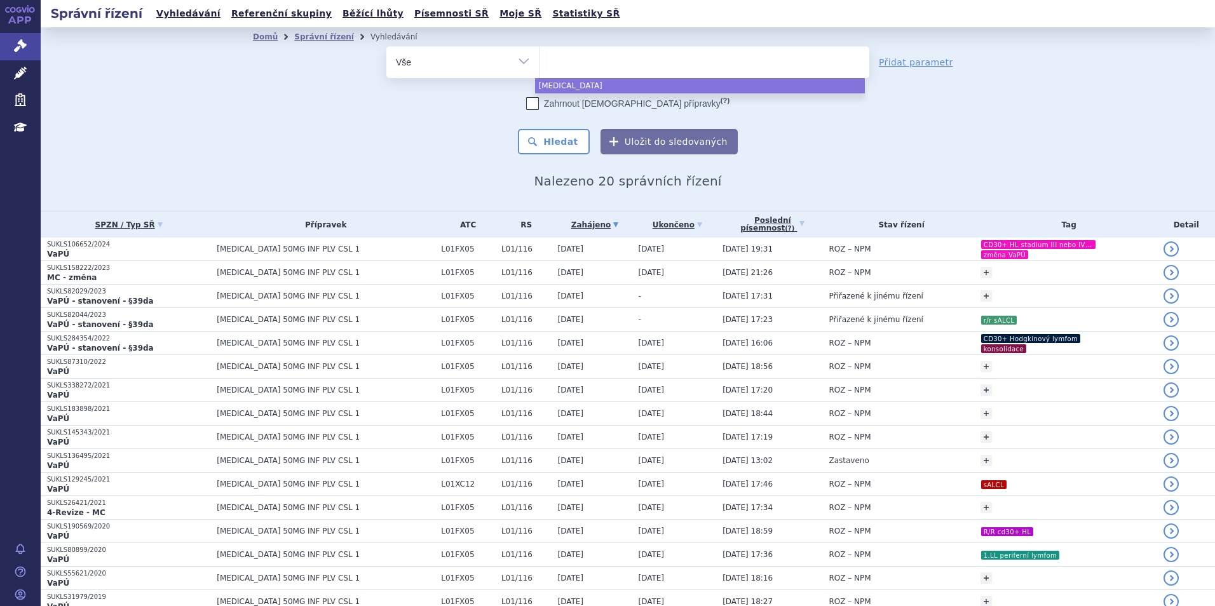
paste input "SUKLS87310/2022"
type input "SUKLS87310/2022"
click at [652, 61] on ul "× SUKLS87310/2022" at bounding box center [704, 60] width 330 height 28
click at [539, 61] on select "adcetris SUKLS87310/2022" at bounding box center [539, 62] width 1 height 32
select select "adcetris"
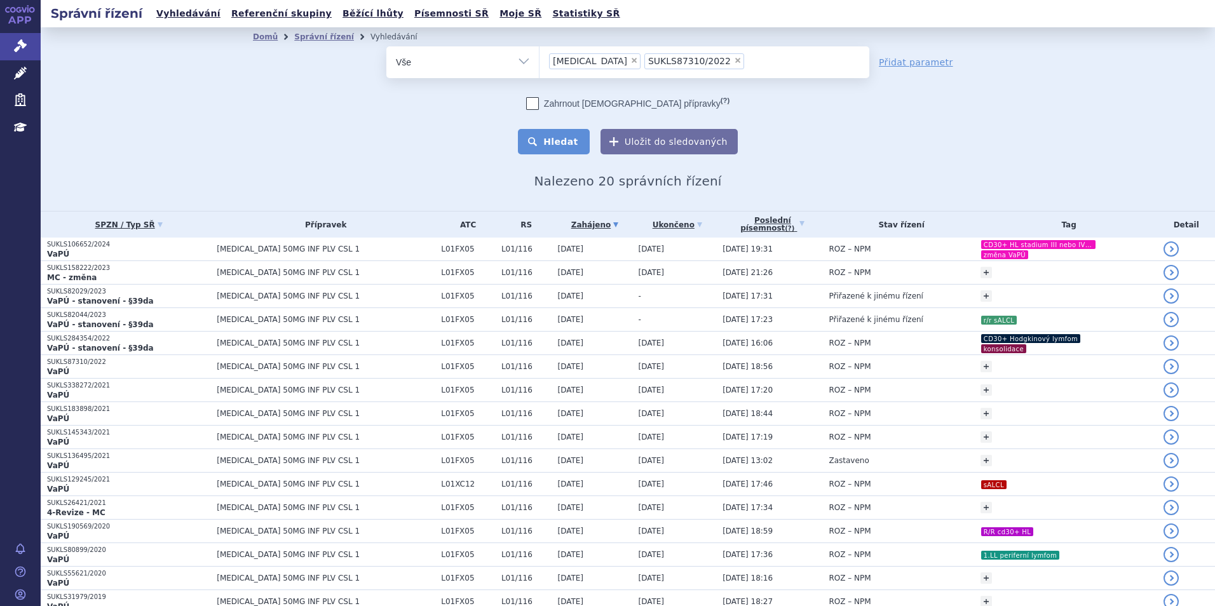
click at [557, 140] on button "Hledat" at bounding box center [554, 141] width 72 height 25
click at [630, 60] on span "×" at bounding box center [634, 61] width 8 height 8
click at [539, 60] on select "adcetris SUKLS87310/2022" at bounding box center [539, 62] width 1 height 32
select select "SUKLS87310/2022"
click at [576, 132] on button "Hledat" at bounding box center [554, 141] width 72 height 25
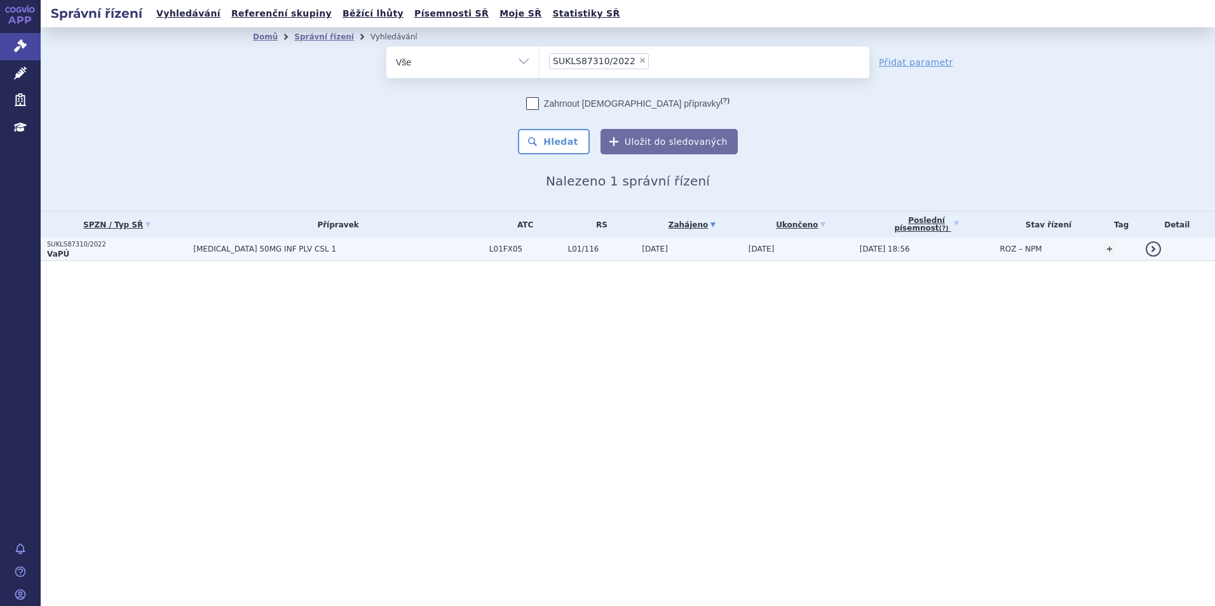
click at [153, 252] on p "VaPÚ" at bounding box center [117, 254] width 140 height 10
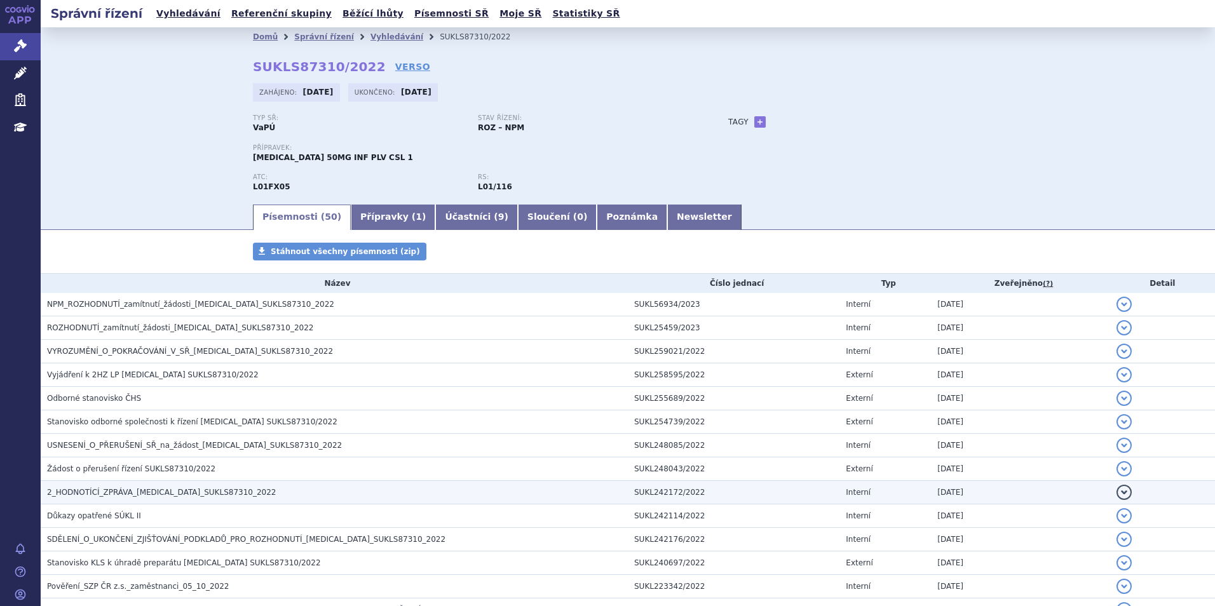
click at [162, 490] on span "2_HODNOTÍCÍ_ZPRÁVA_[MEDICAL_DATA]_SUKLS87310_2022" at bounding box center [161, 492] width 229 height 9
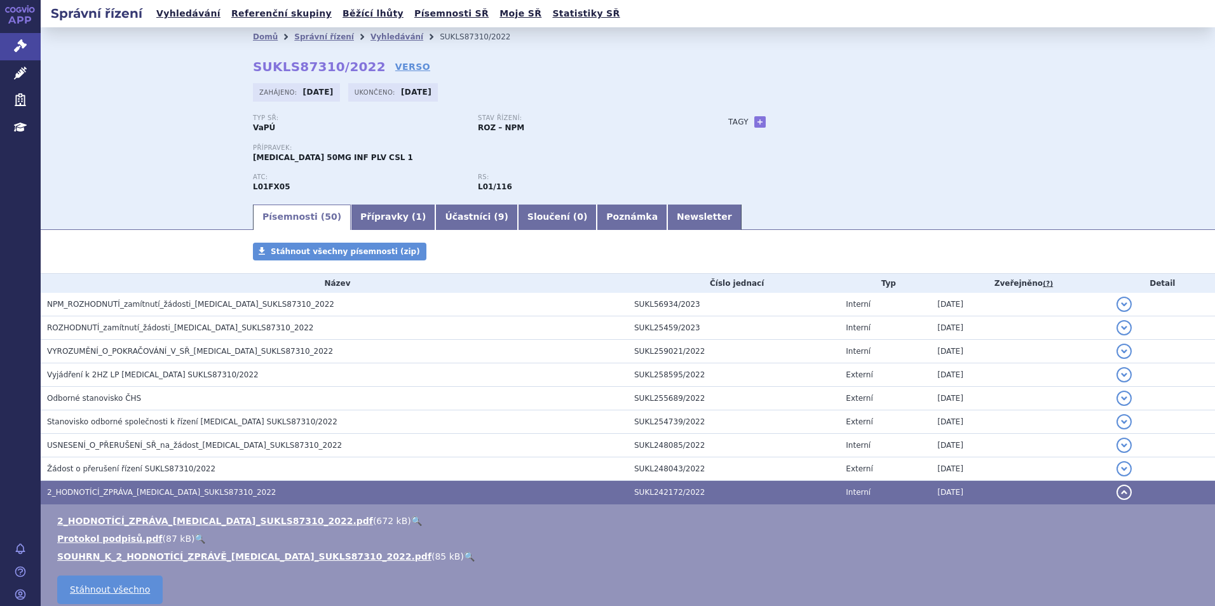
click at [411, 520] on link "🔍" at bounding box center [416, 521] width 11 height 10
click at [370, 38] on link "Vyhledávání" at bounding box center [396, 36] width 53 height 9
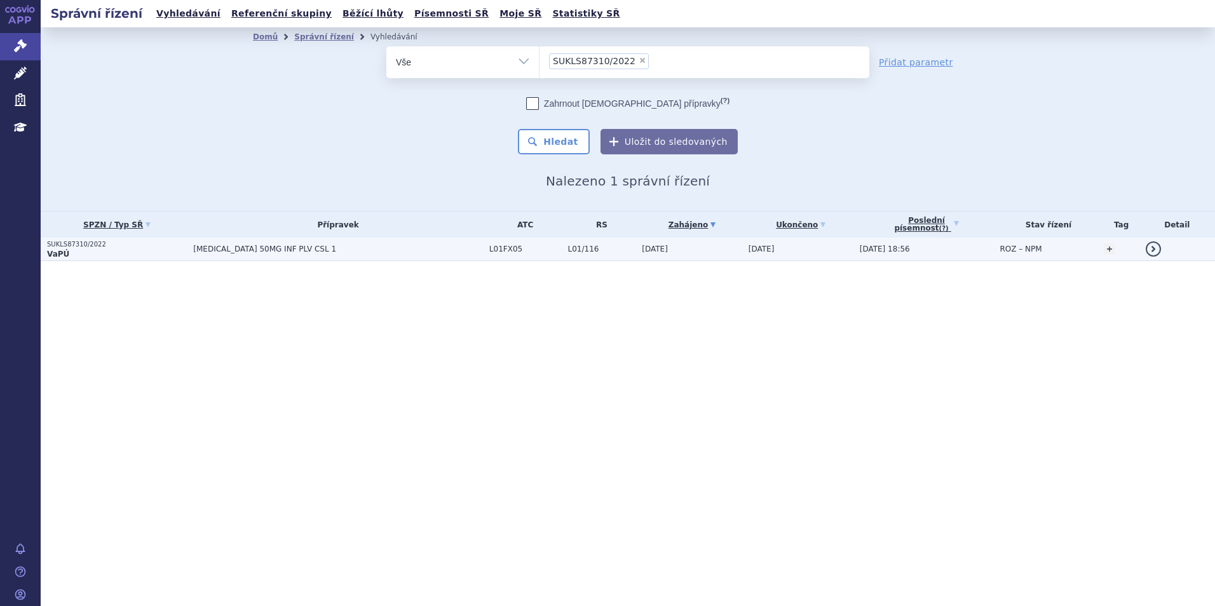
click at [186, 240] on p "SUKLS87310/2022" at bounding box center [117, 244] width 140 height 9
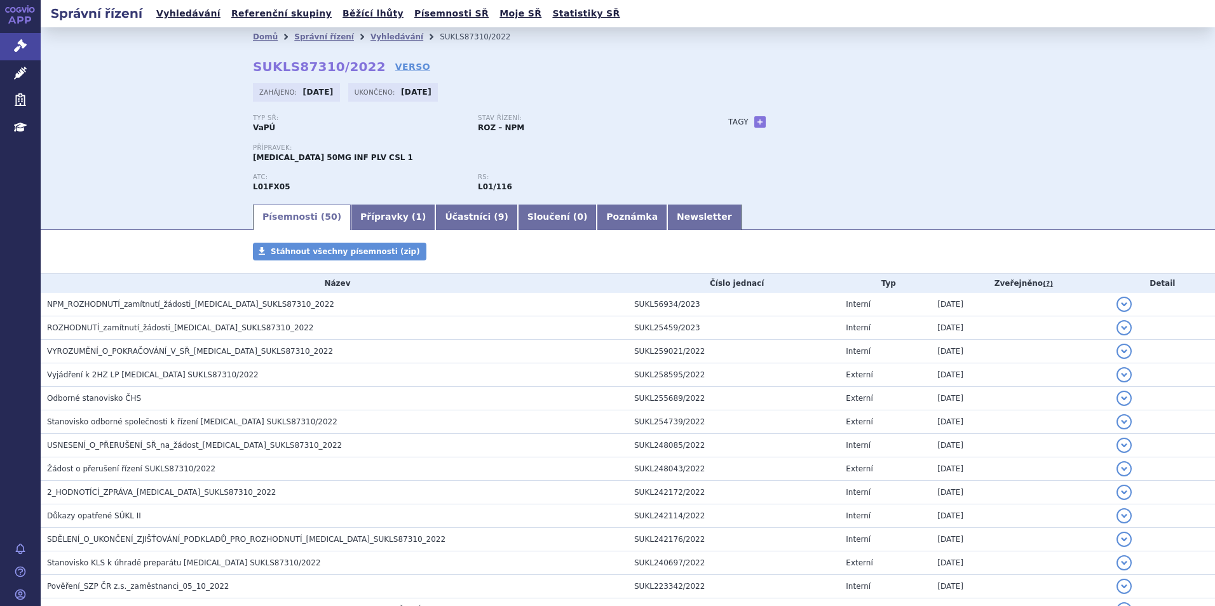
click at [183, 170] on div "Domů Správní řízení Vyhledávání SUKLS87310/2022 SUKLS87310/2022 VERSO [GEOGRAPH…" at bounding box center [628, 114] width 1174 height 175
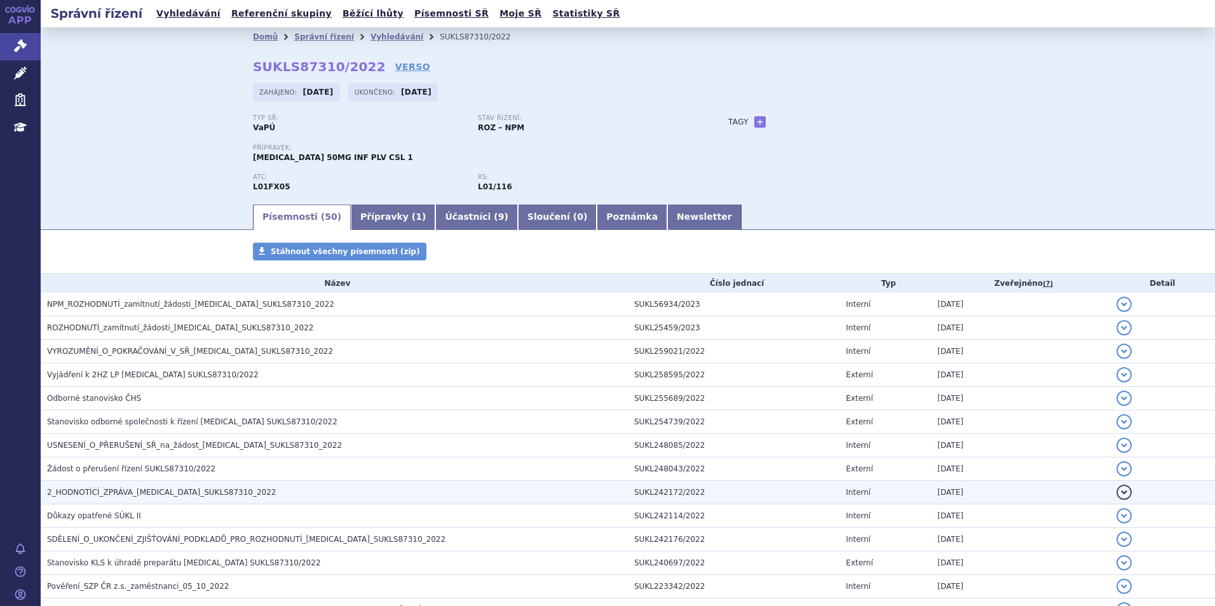
click at [187, 490] on span "2_HODNOTÍCÍ_ZPRÁVA_[MEDICAL_DATA]_SUKLS87310_2022" at bounding box center [161, 492] width 229 height 9
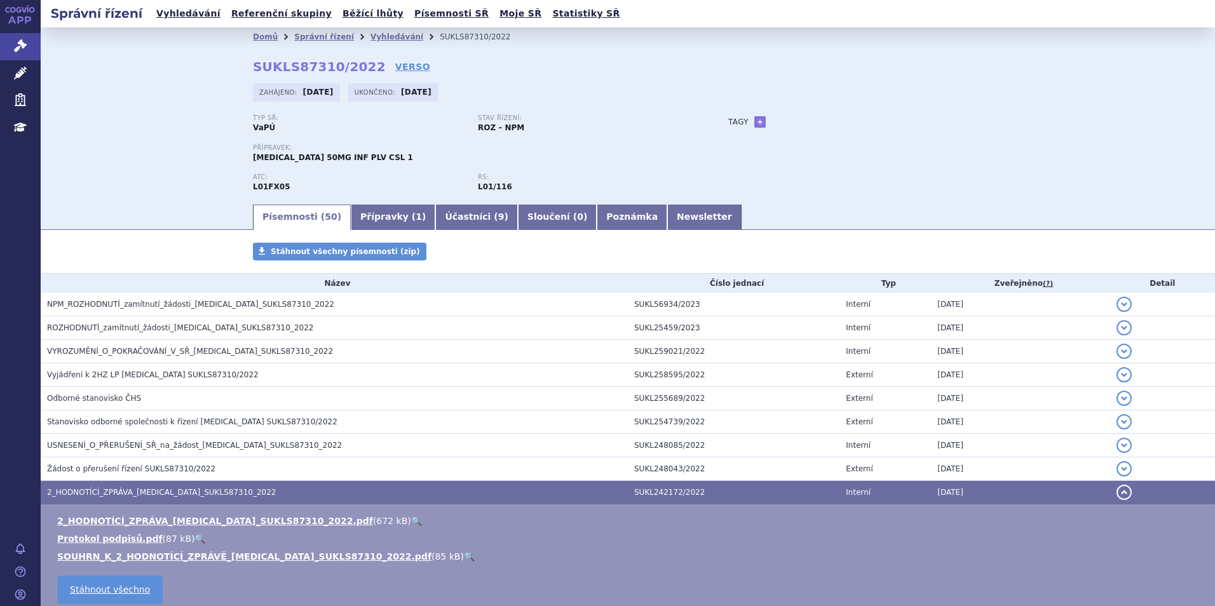
click at [411, 517] on link "🔍" at bounding box center [416, 521] width 11 height 10
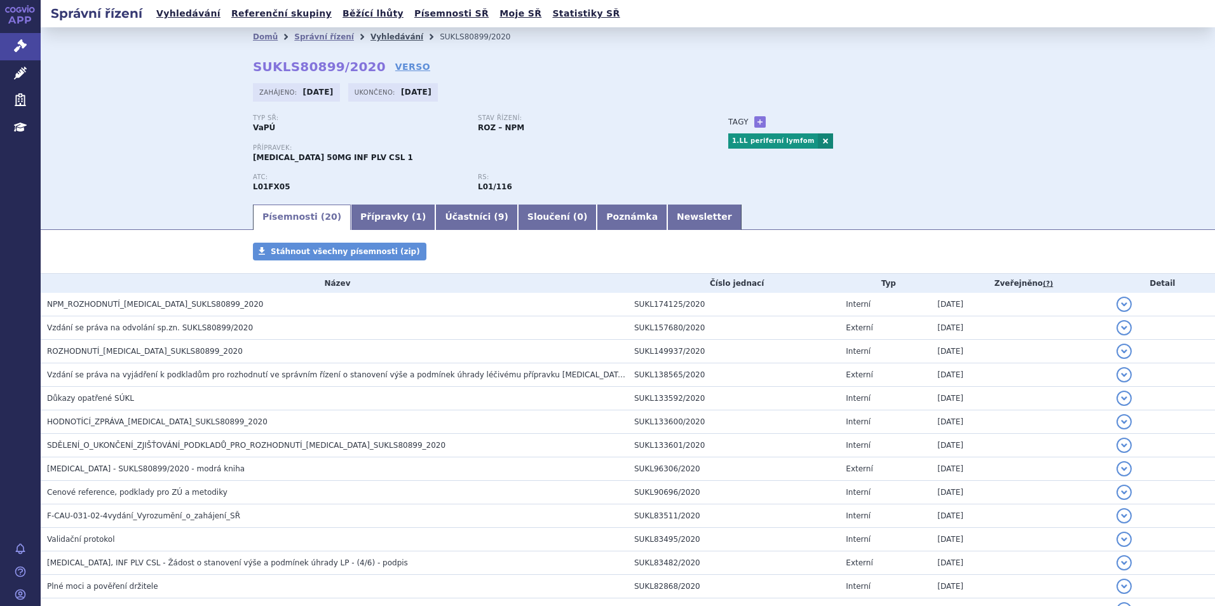
click at [370, 41] on link "Vyhledávání" at bounding box center [396, 36] width 53 height 9
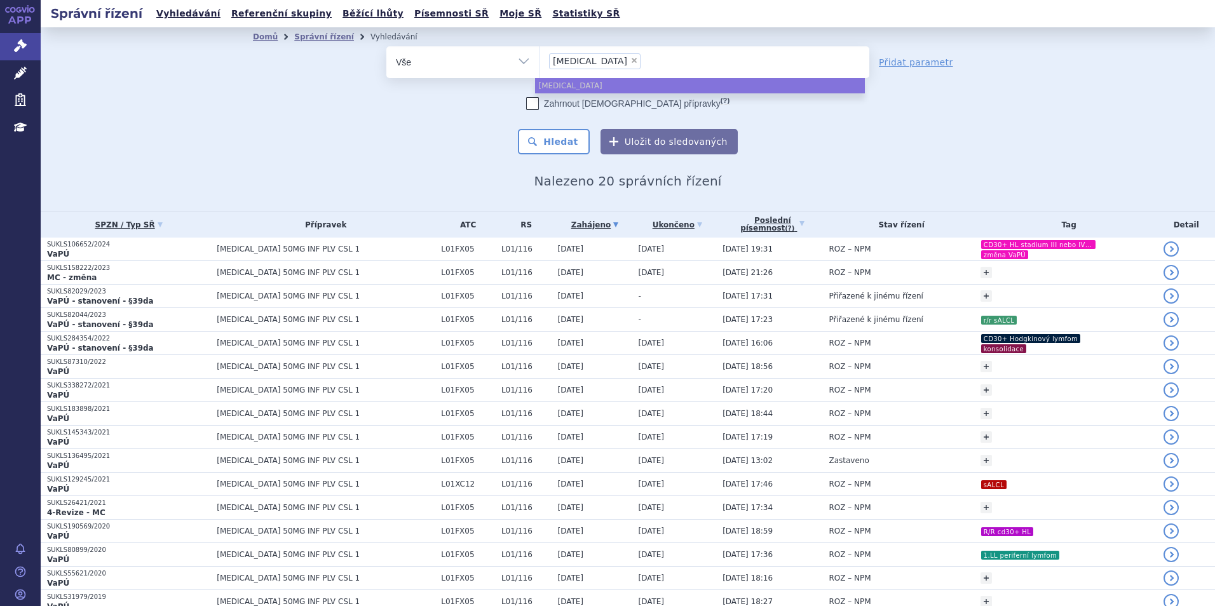
click at [586, 56] on li "× adcetris" at bounding box center [594, 61] width 91 height 16
click at [539, 56] on select "adcetris" at bounding box center [539, 62] width 1 height 32
click at [630, 58] on span "×" at bounding box center [634, 61] width 8 height 8
click at [539, 58] on select "adcetris" at bounding box center [539, 62] width 1 height 32
select select
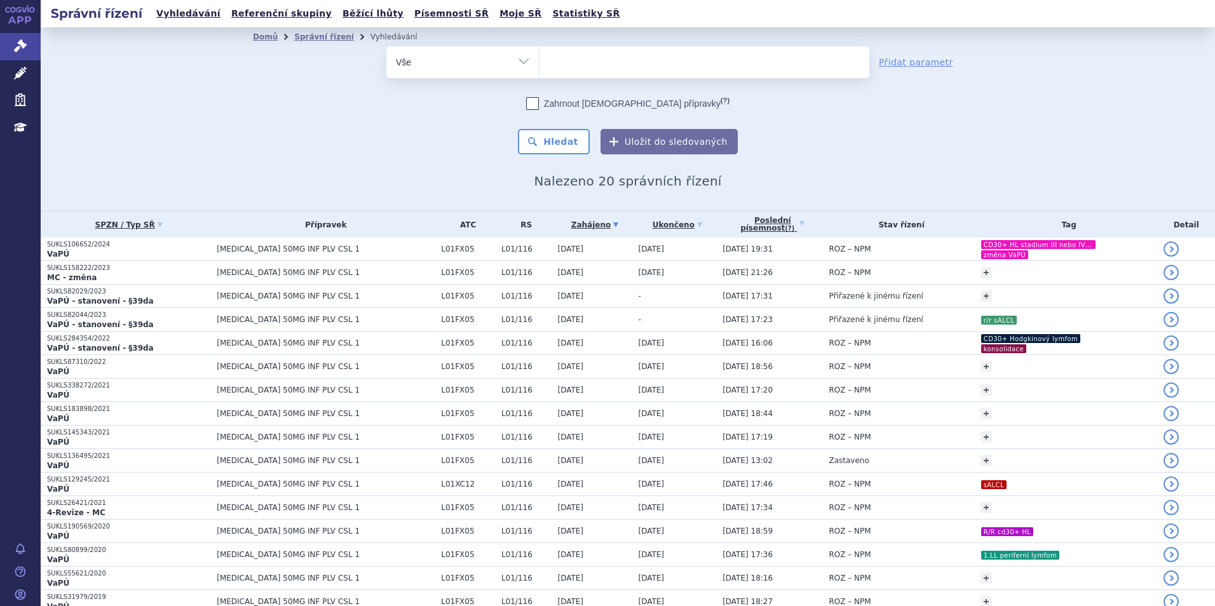
drag, startPoint x: 588, startPoint y: 58, endPoint x: 541, endPoint y: 30, distance: 54.1
click at [584, 57] on ul at bounding box center [704, 59] width 330 height 27
click at [539, 57] on select "adcetris" at bounding box center [539, 62] width 1 height 32
type input "qal"
type input "qalso"
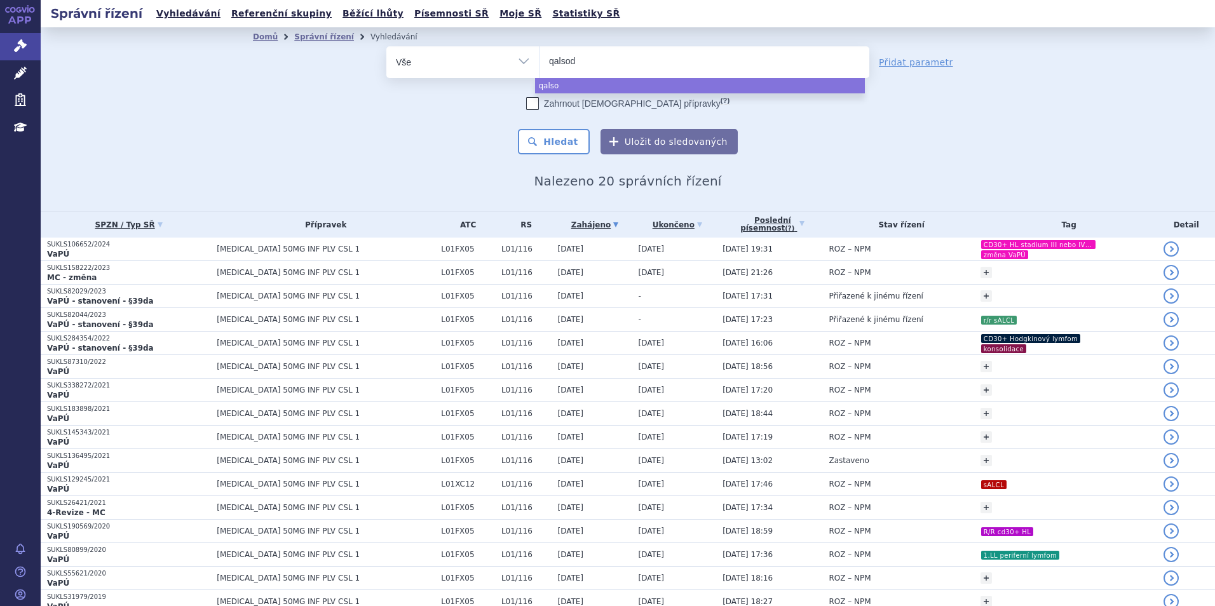
type input "qalsody"
select select "qalsody"
click at [554, 159] on div "Domů Správní řízení Vyhledávání Vyhledávání ve správních řízeních odstranit Vše…" at bounding box center [627, 117] width 800 height 142
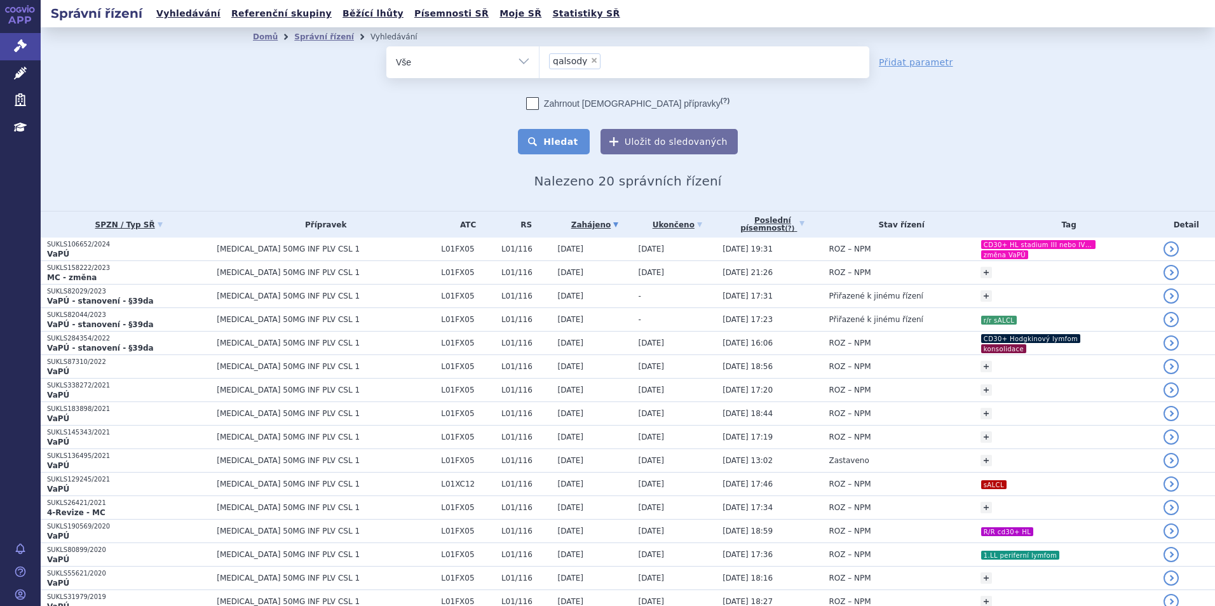
click at [551, 149] on button "Hledat" at bounding box center [554, 141] width 72 height 25
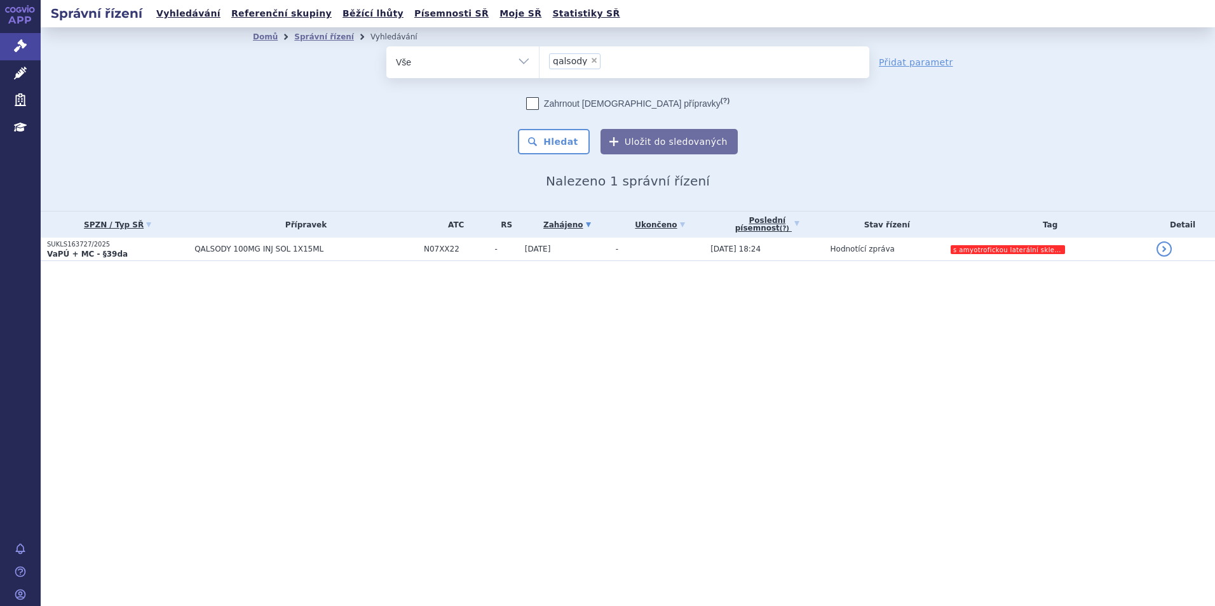
click at [168, 245] on p "SUKLS163727/2025" at bounding box center [117, 244] width 141 height 9
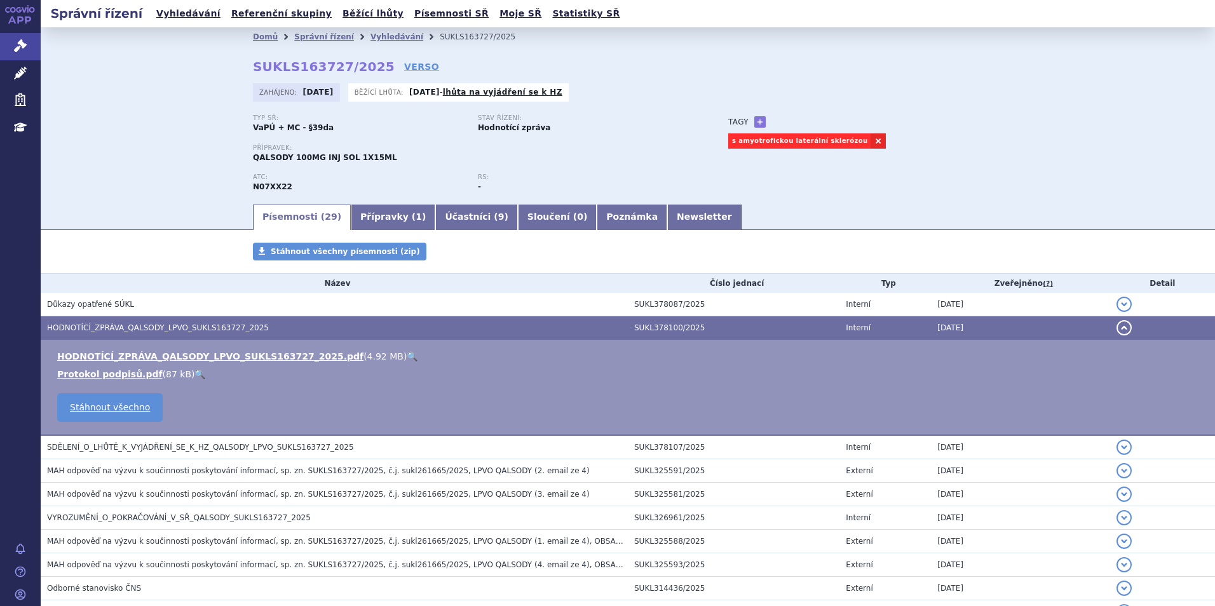
click at [407, 352] on link "🔍" at bounding box center [412, 356] width 11 height 10
